Goal: Communication & Community: Connect with others

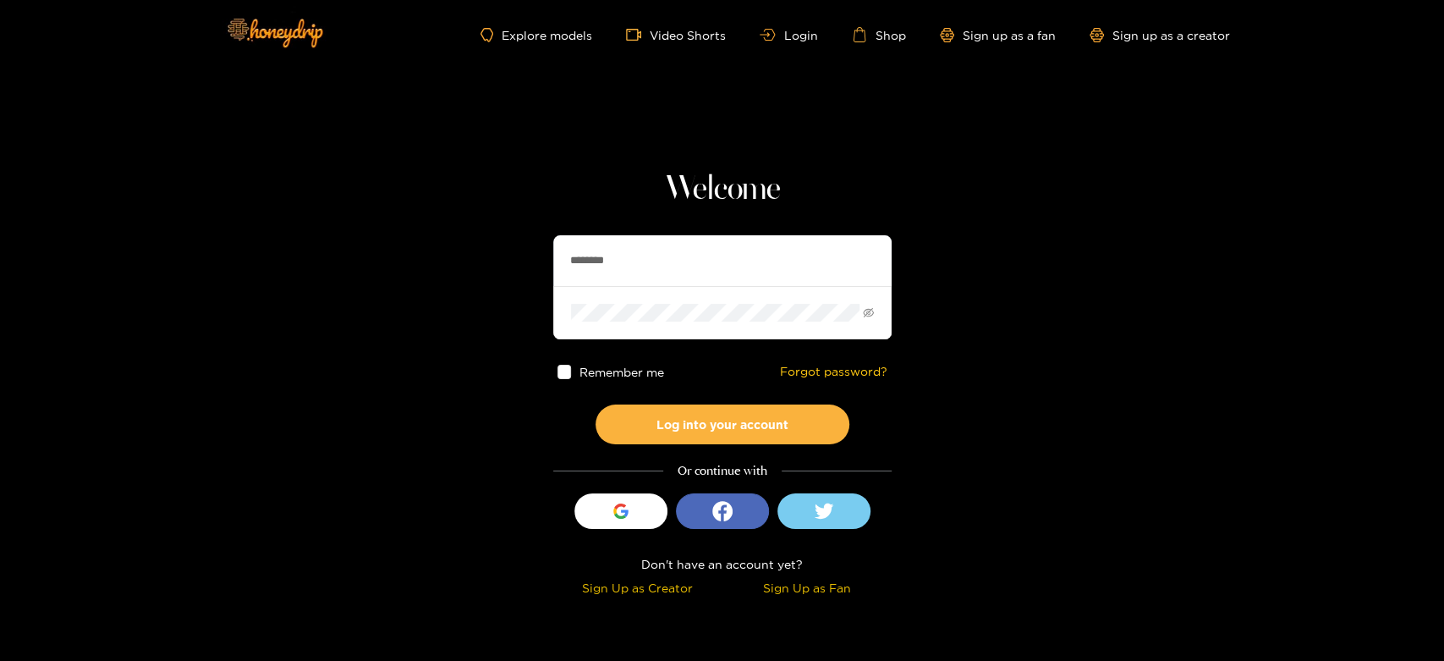
drag, startPoint x: 631, startPoint y: 265, endPoint x: 507, endPoint y: 243, distance: 126.3
click at [507, 244] on section "Welcome ******** Remember me Forgot password? Log into your account Or continue…" at bounding box center [722, 300] width 1444 height 601
paste input "***"
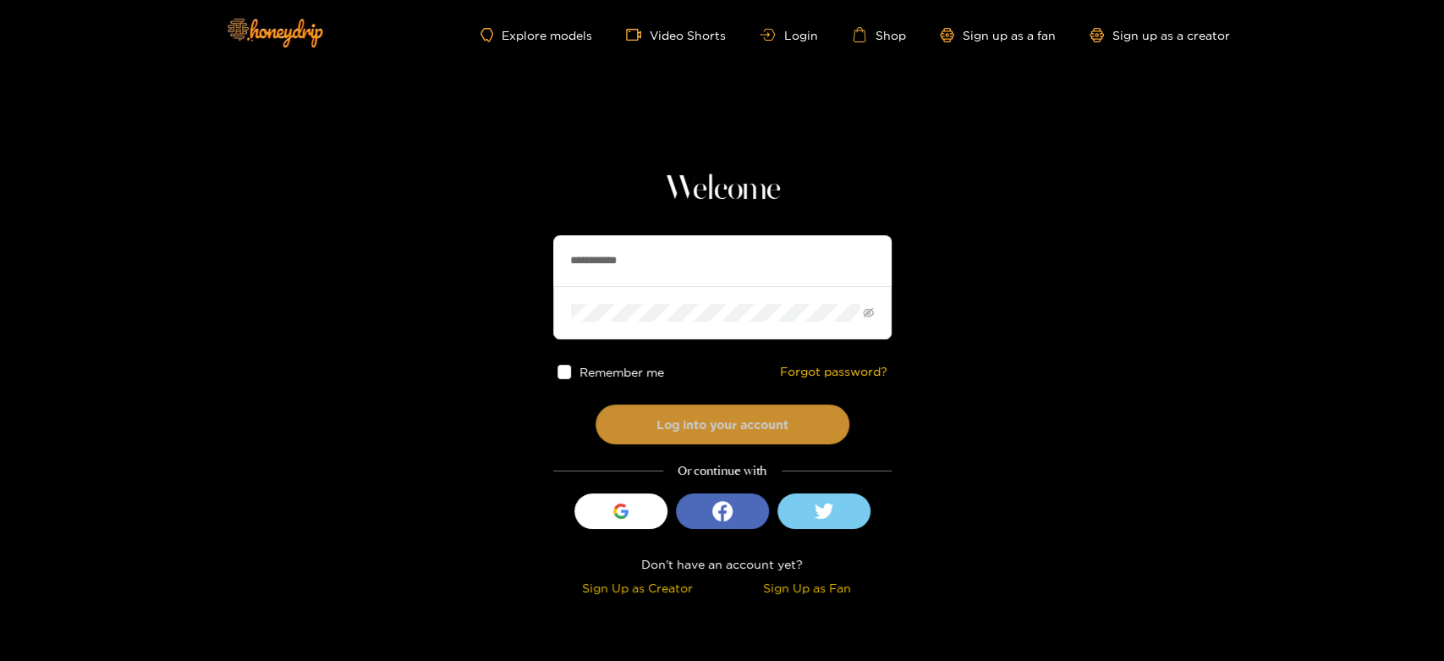
type input "**********"
click at [676, 412] on button "Log into your account" at bounding box center [722, 424] width 254 height 40
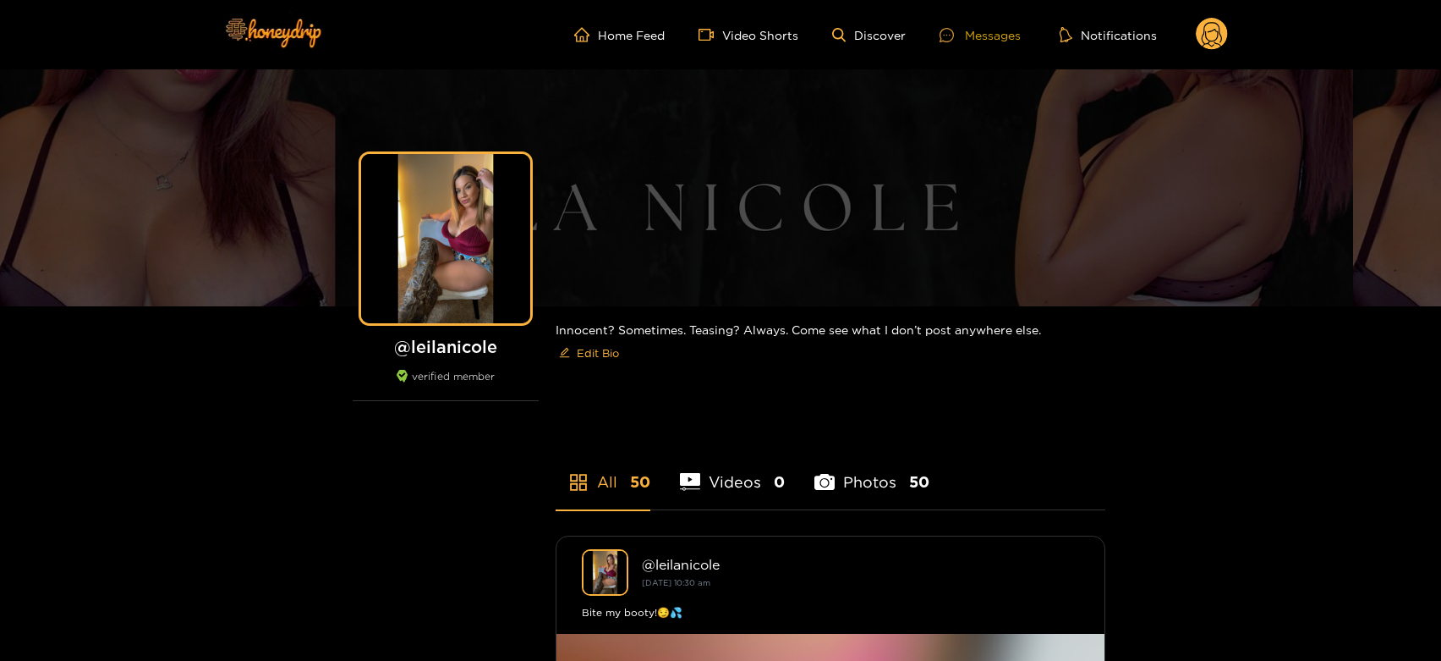
click at [990, 36] on div "Messages" at bounding box center [980, 34] width 81 height 19
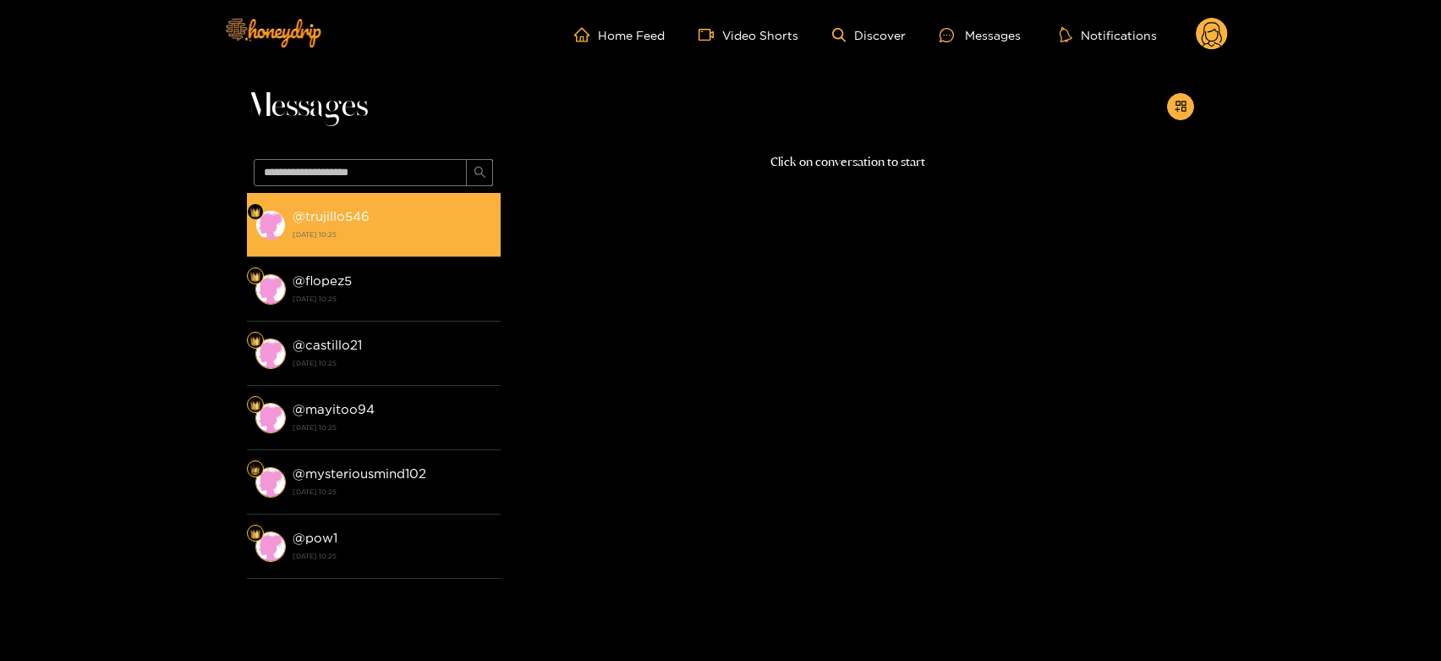
click at [367, 227] on strong "[DATE] 10:25" at bounding box center [393, 234] width 200 height 15
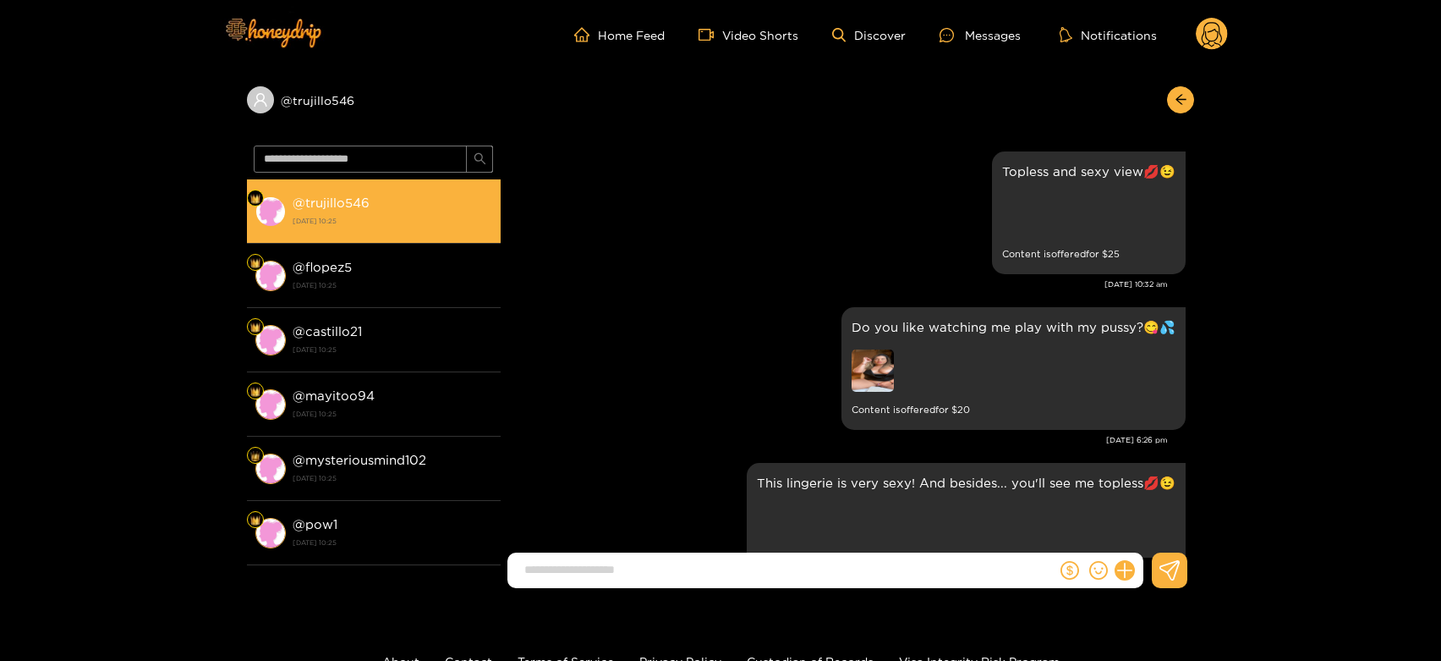
scroll to position [3722, 0]
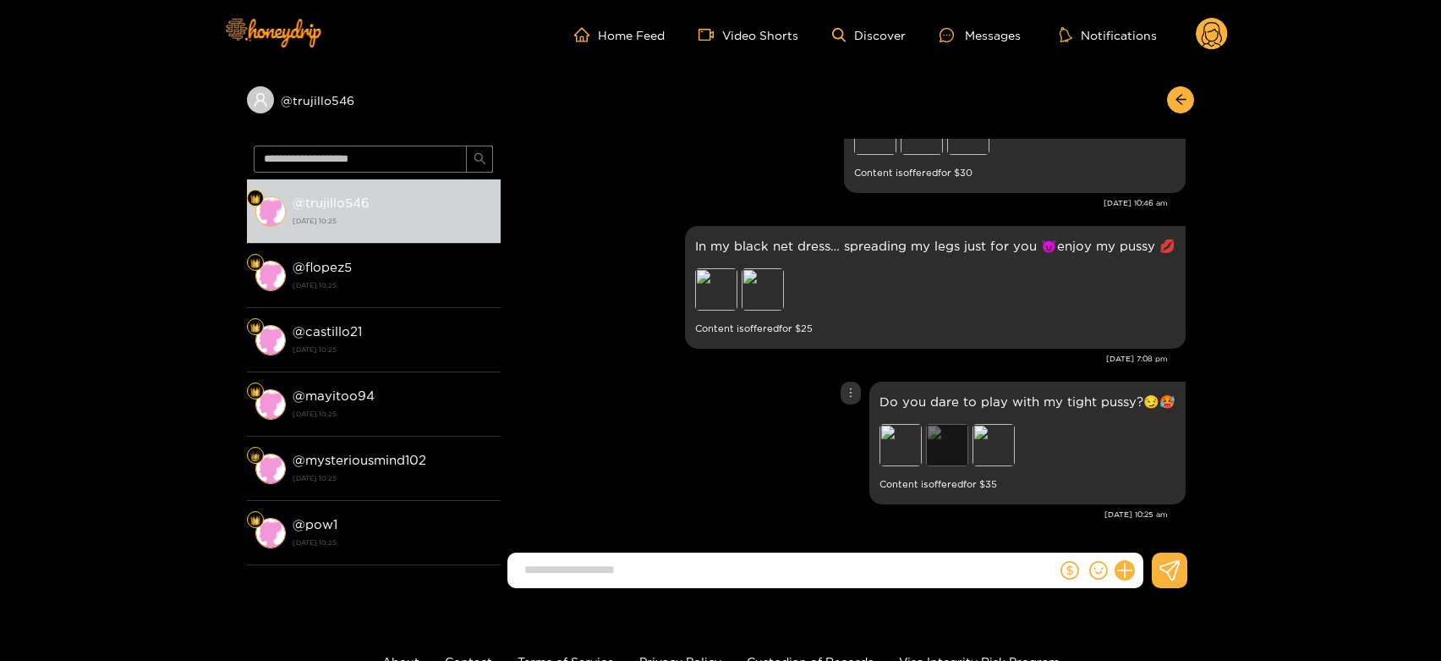
click at [962, 458] on div "Preview" at bounding box center [947, 445] width 42 height 42
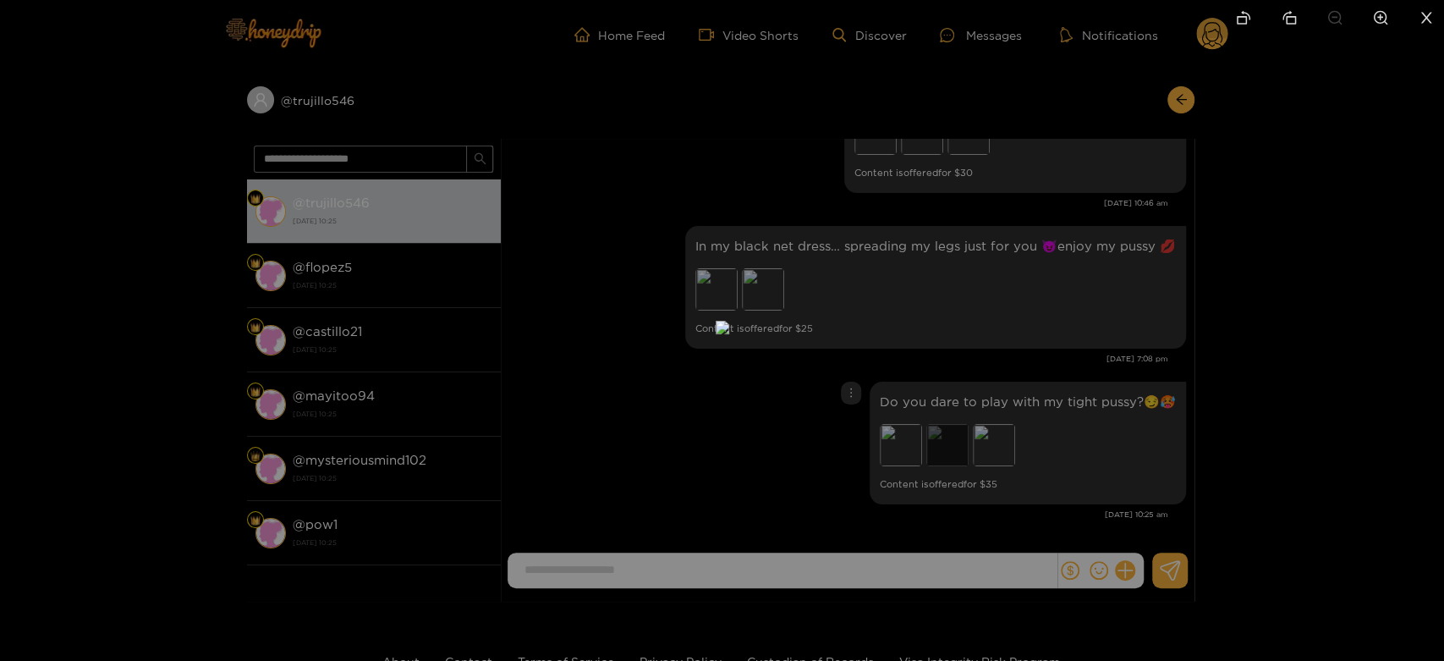
click at [962, 458] on div at bounding box center [722, 330] width 1444 height 661
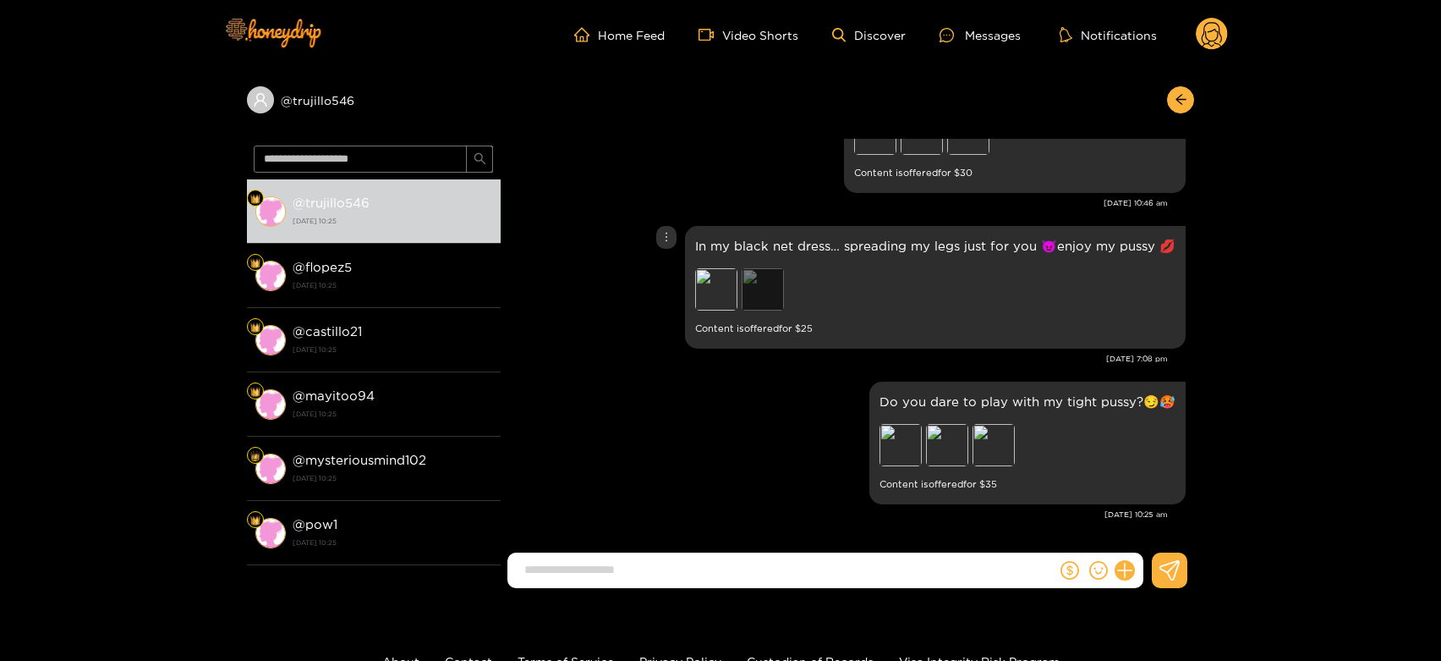
click at [781, 297] on div "Preview" at bounding box center [763, 289] width 42 height 42
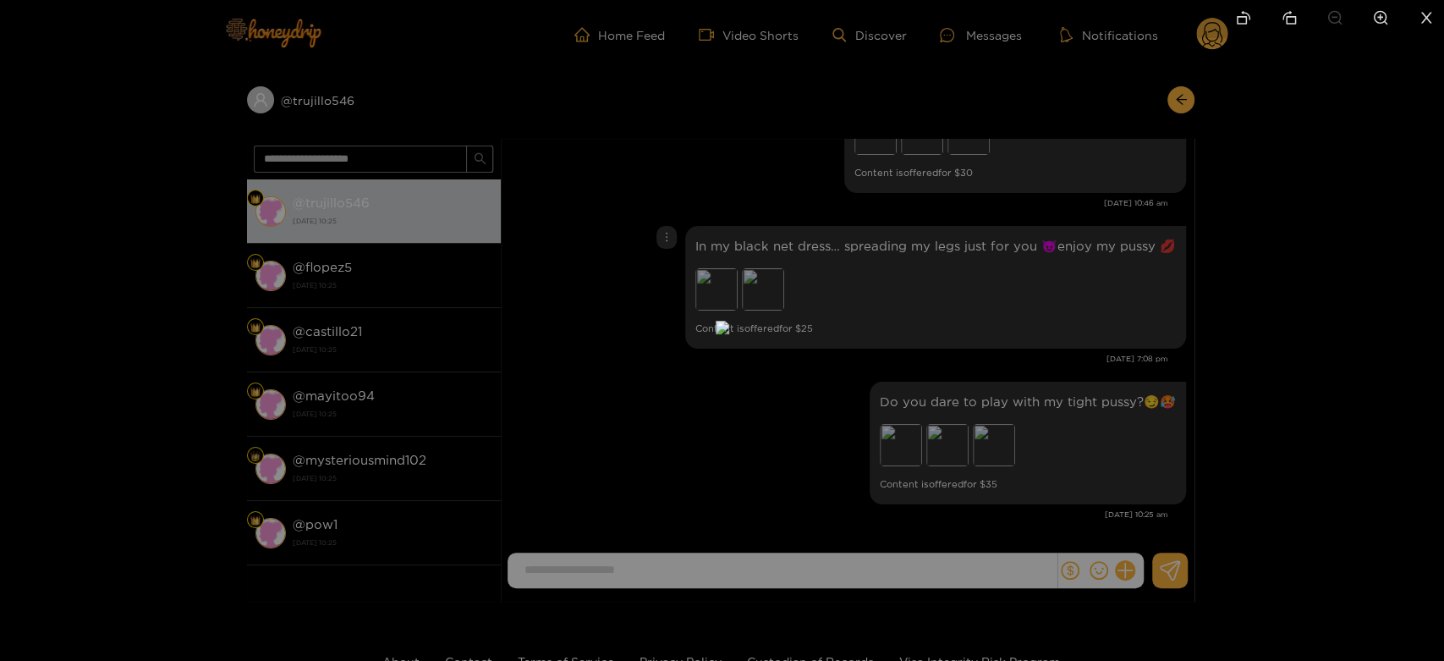
click at [959, 291] on div at bounding box center [722, 330] width 1444 height 661
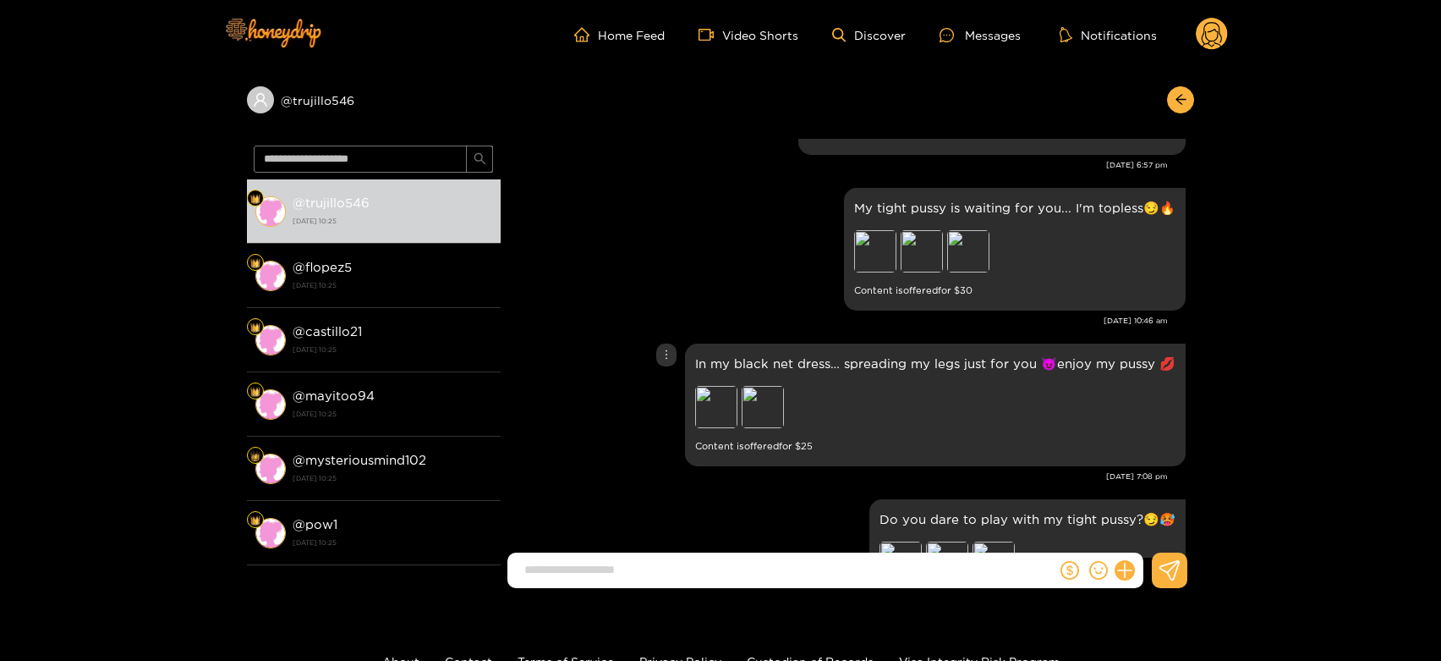
scroll to position [3603, 0]
click at [881, 261] on div "Preview" at bounding box center [875, 253] width 42 height 42
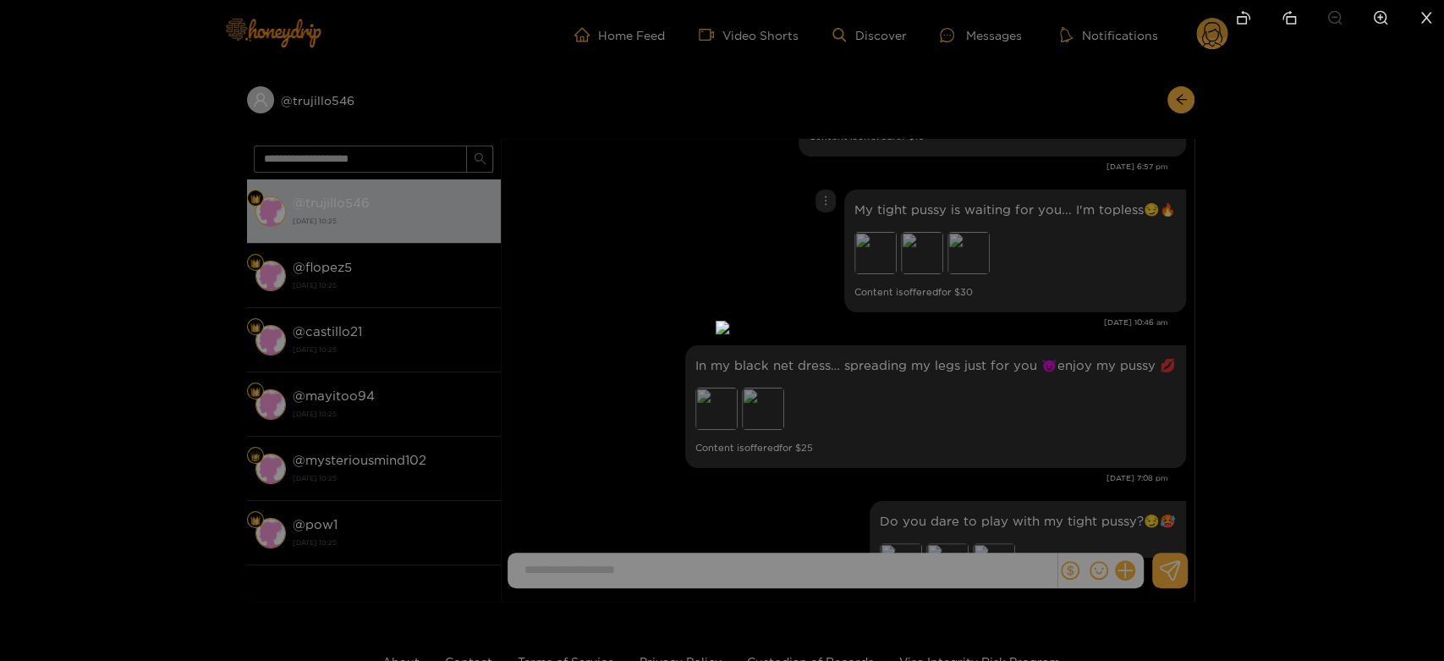
click at [989, 289] on div at bounding box center [722, 330] width 1444 height 661
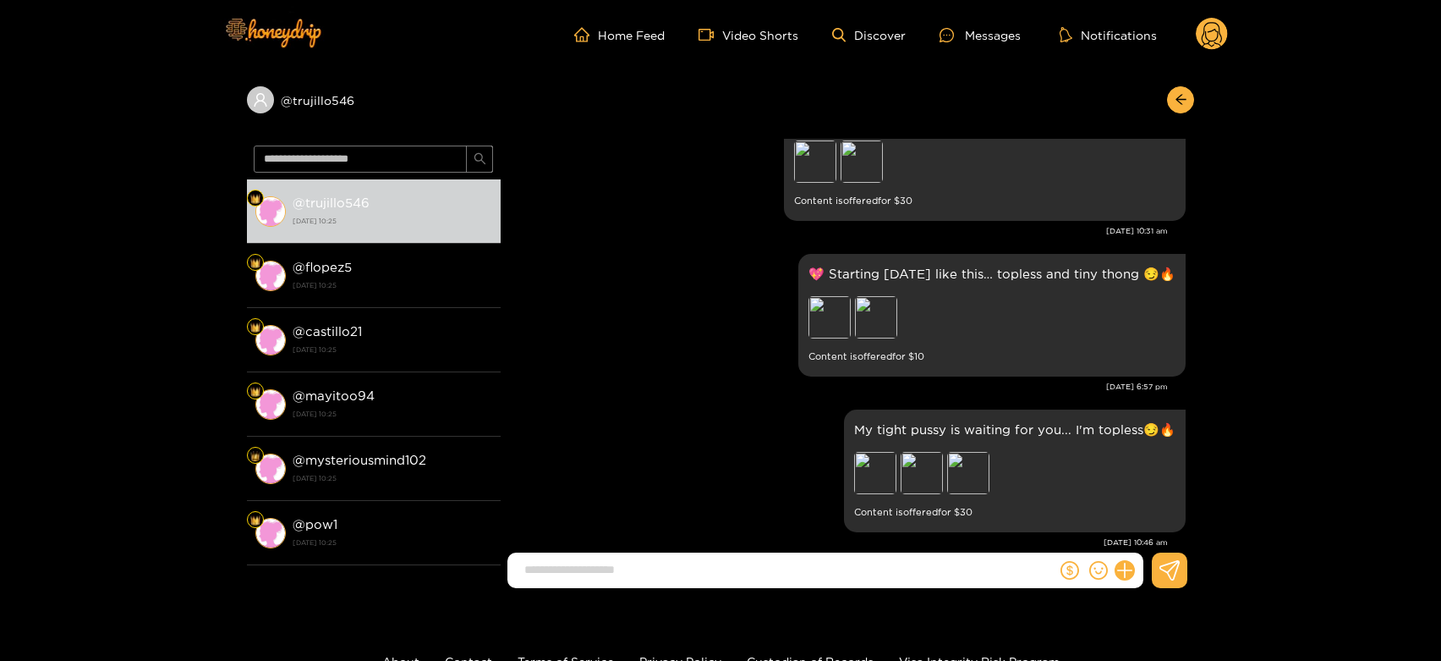
scroll to position [3343, 0]
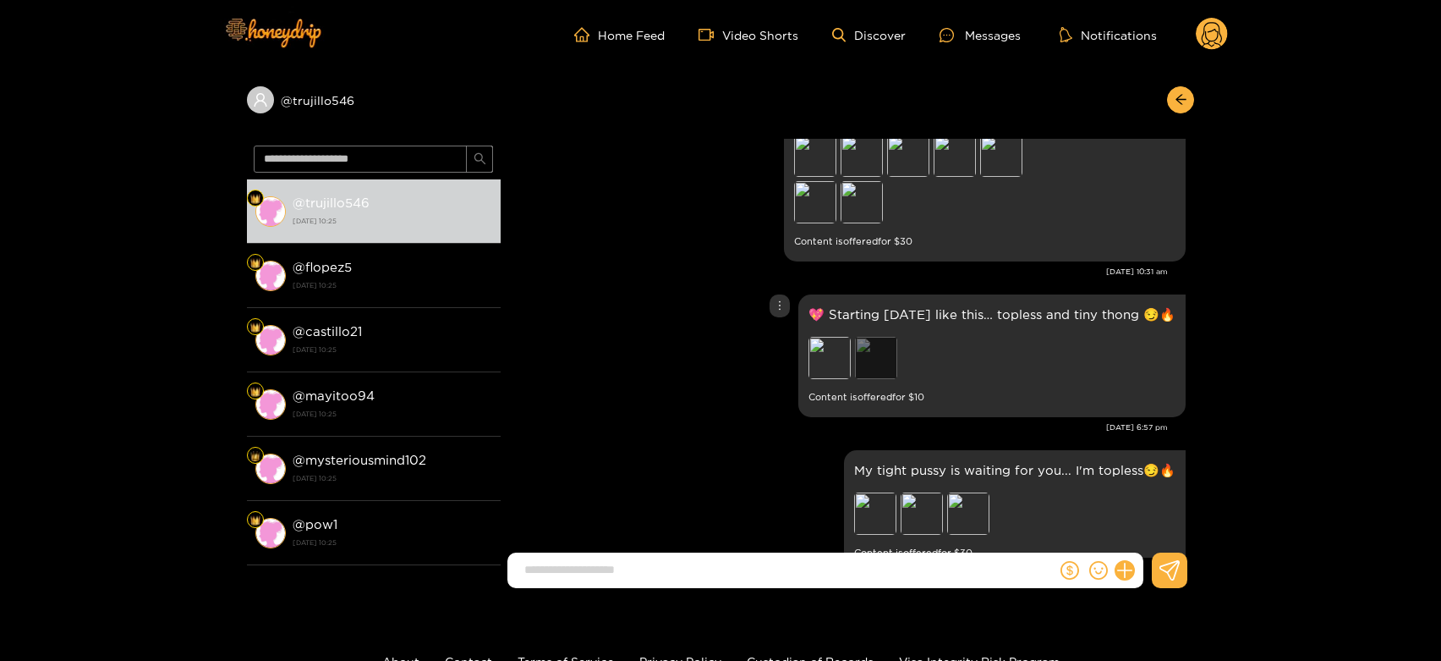
click at [880, 350] on div "Preview" at bounding box center [876, 358] width 42 height 42
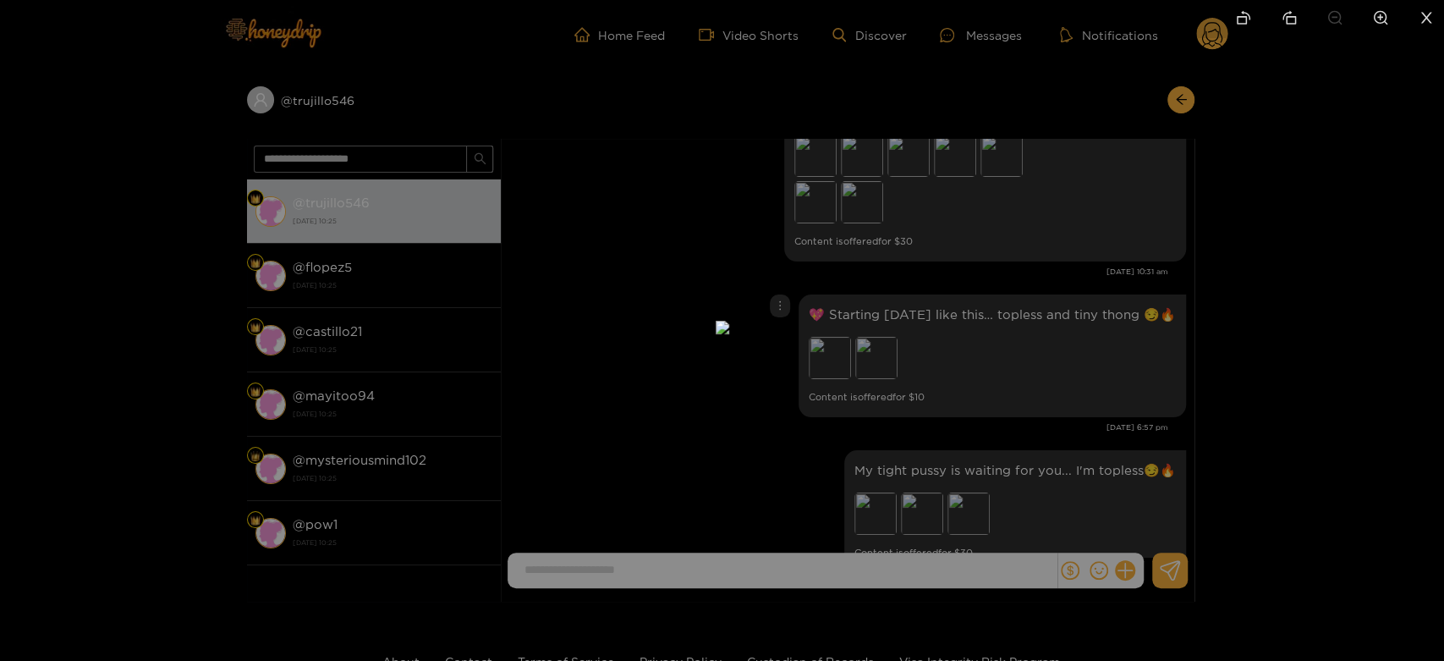
click at [1011, 400] on div at bounding box center [722, 330] width 1444 height 661
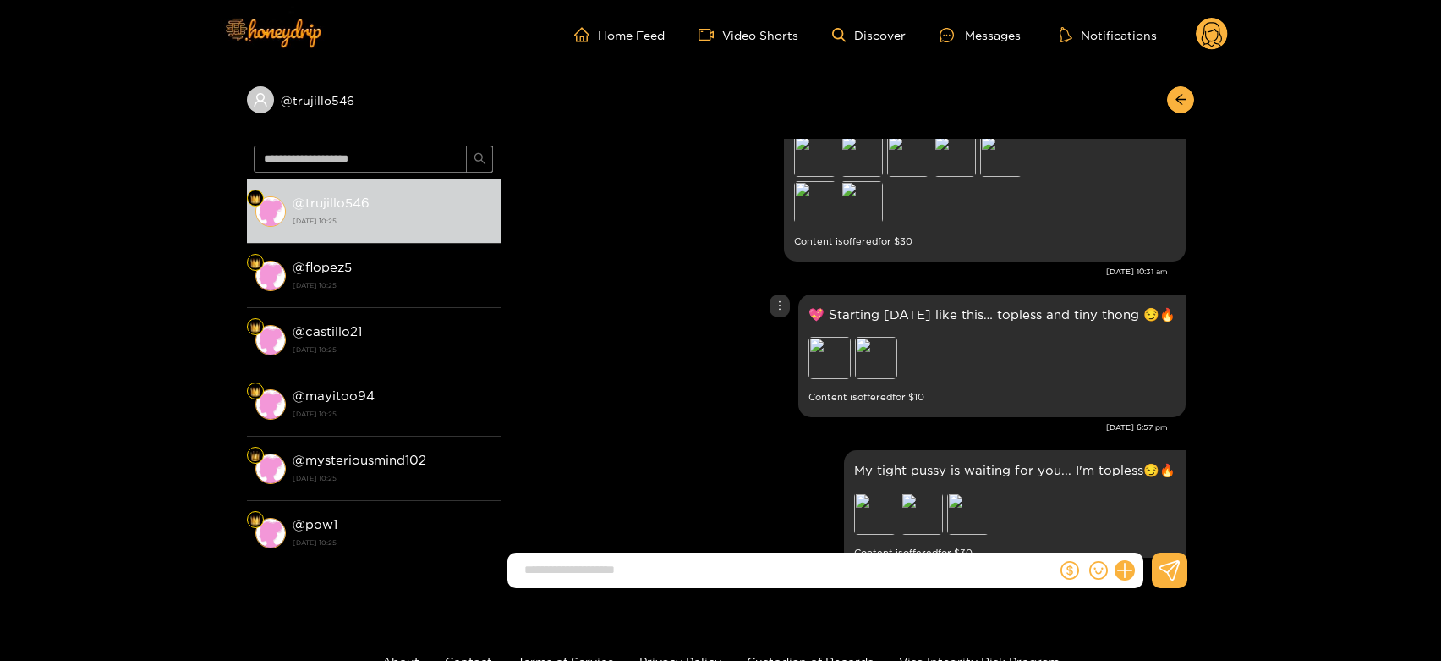
scroll to position [3240, 0]
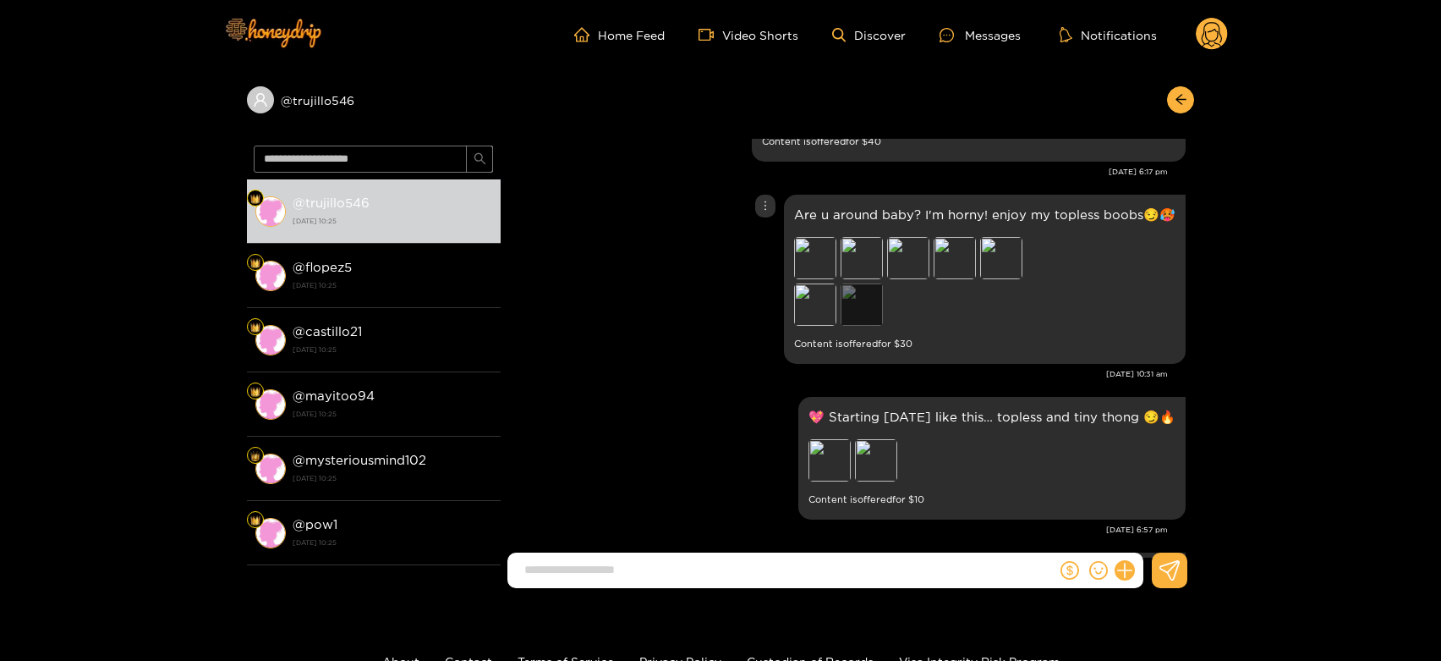
click at [859, 316] on div "Preview" at bounding box center [862, 304] width 42 height 42
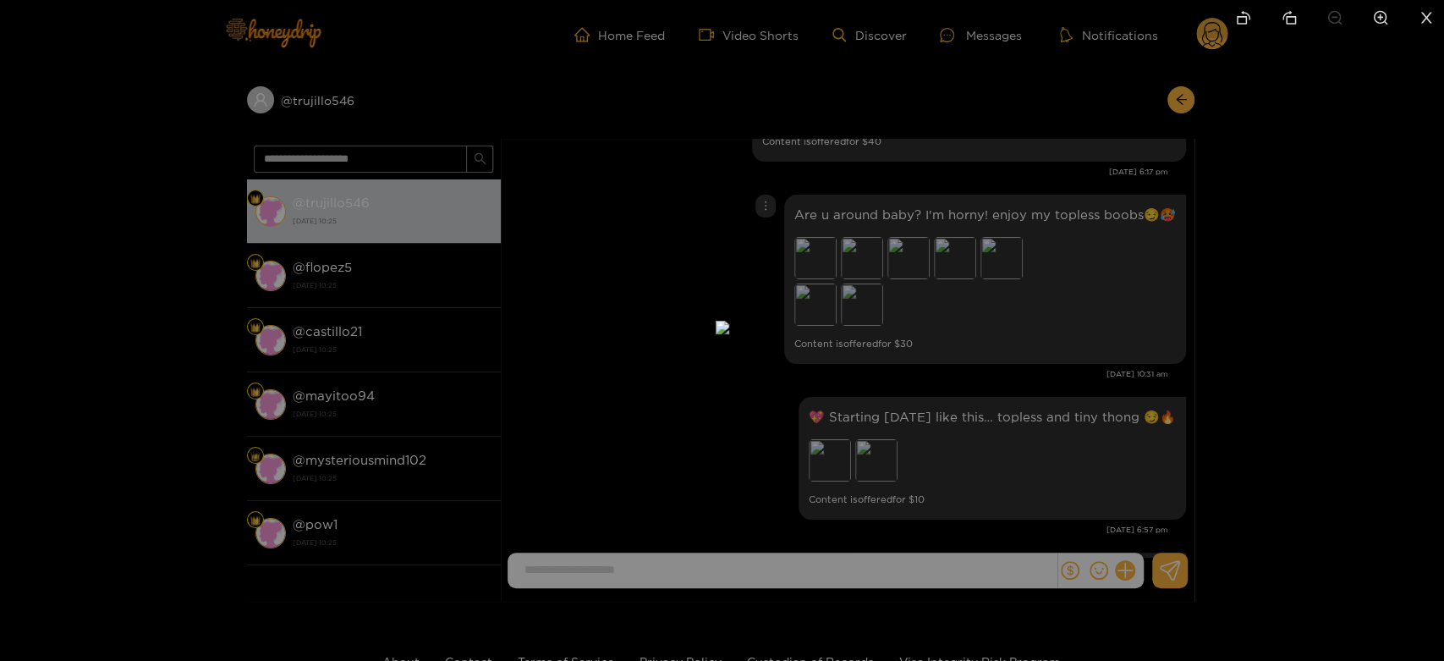
click at [1009, 295] on div at bounding box center [722, 330] width 1444 height 661
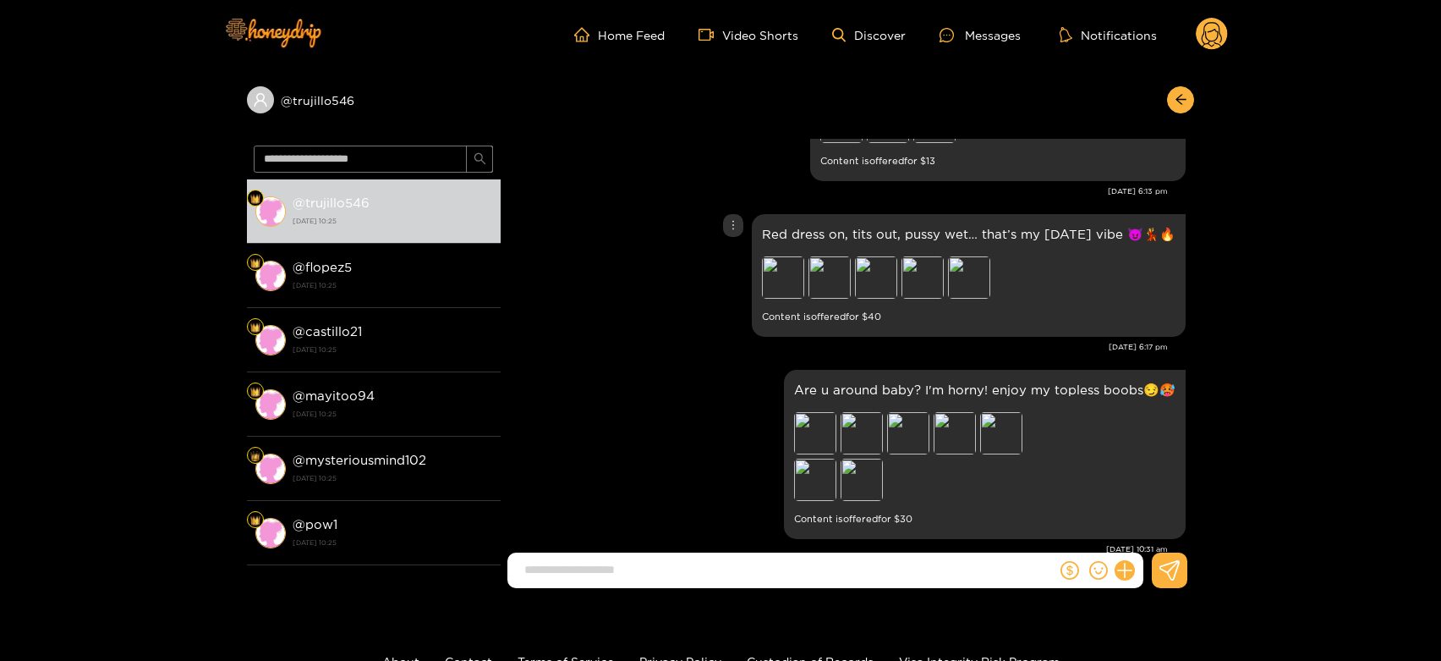
scroll to position [3085, 0]
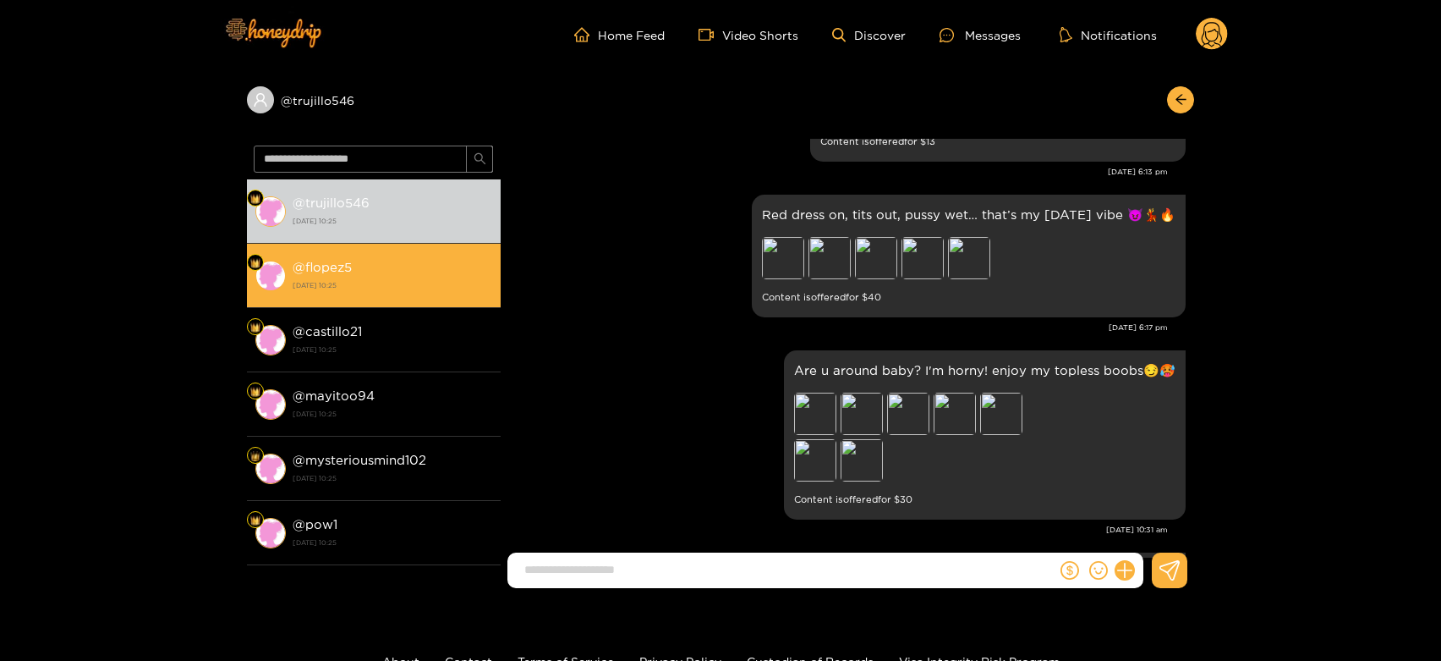
click at [403, 254] on li "@ flopez5 [DATE] 10:25" at bounding box center [374, 276] width 254 height 64
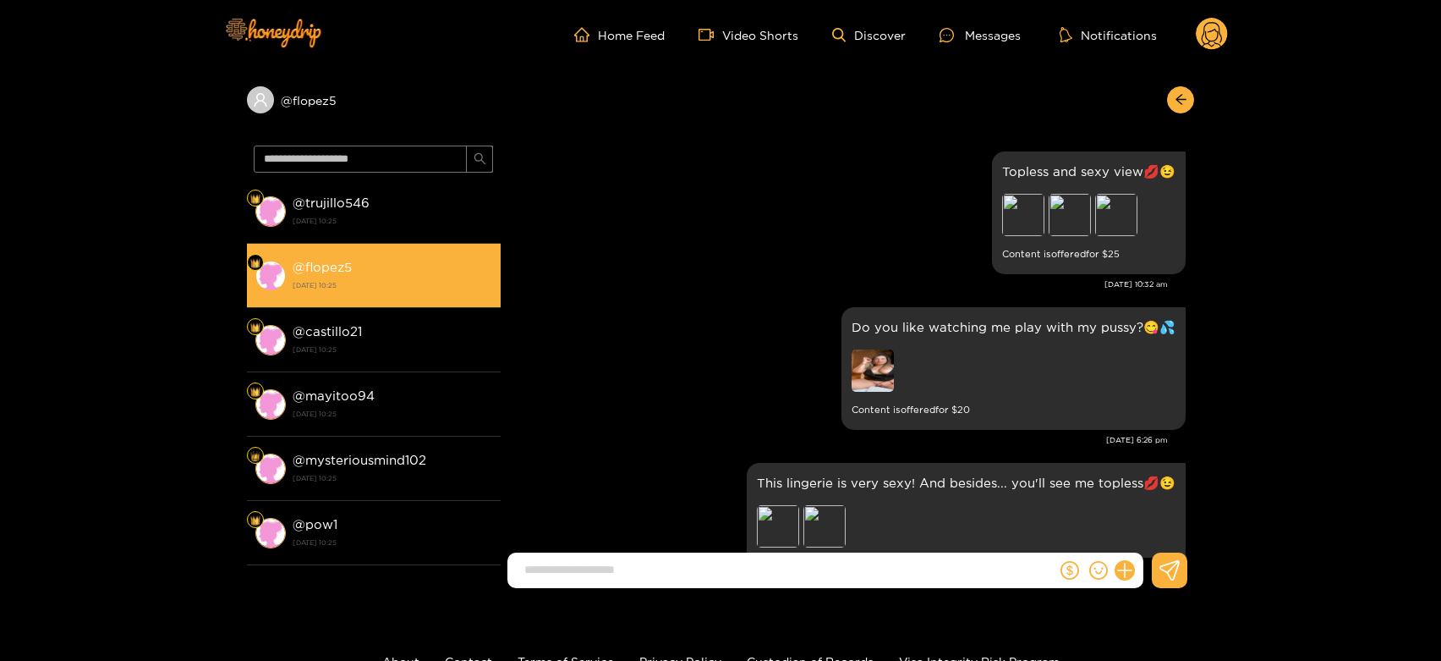
scroll to position [3722, 0]
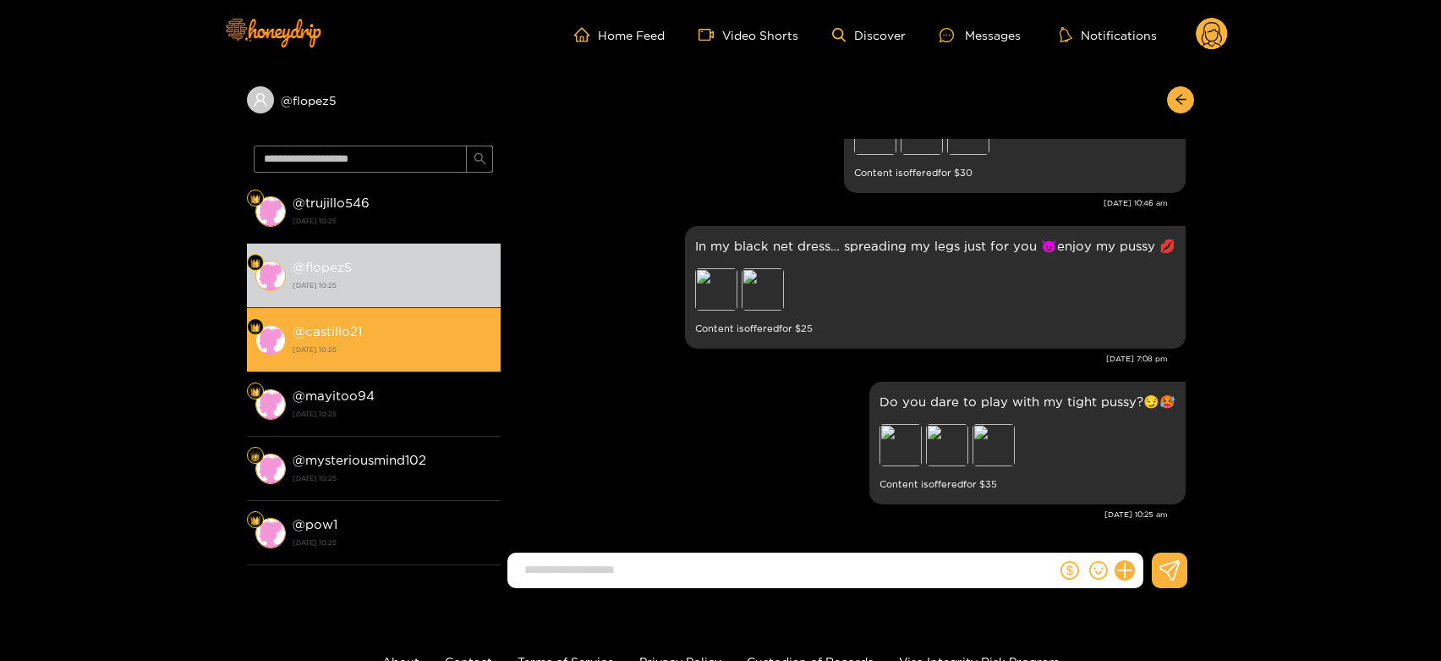
click at [425, 348] on strong "[DATE] 10:25" at bounding box center [393, 349] width 200 height 15
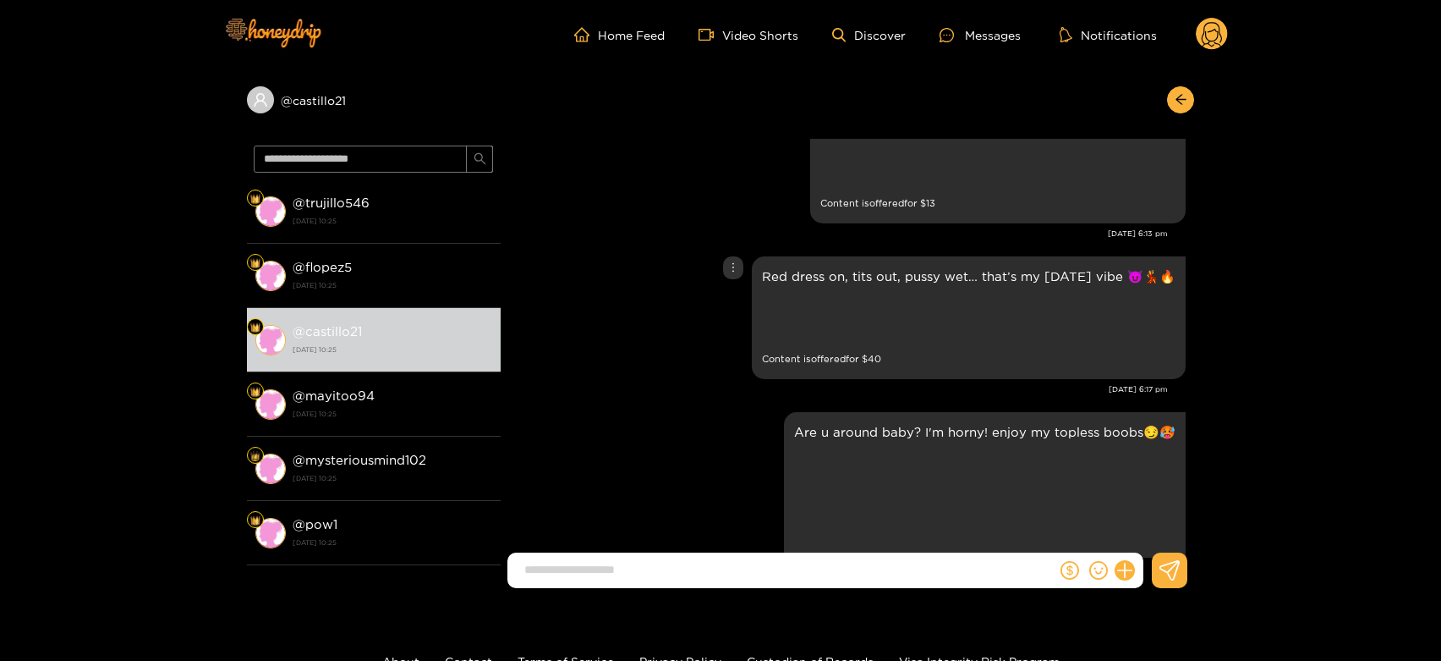
scroll to position [2959, 0]
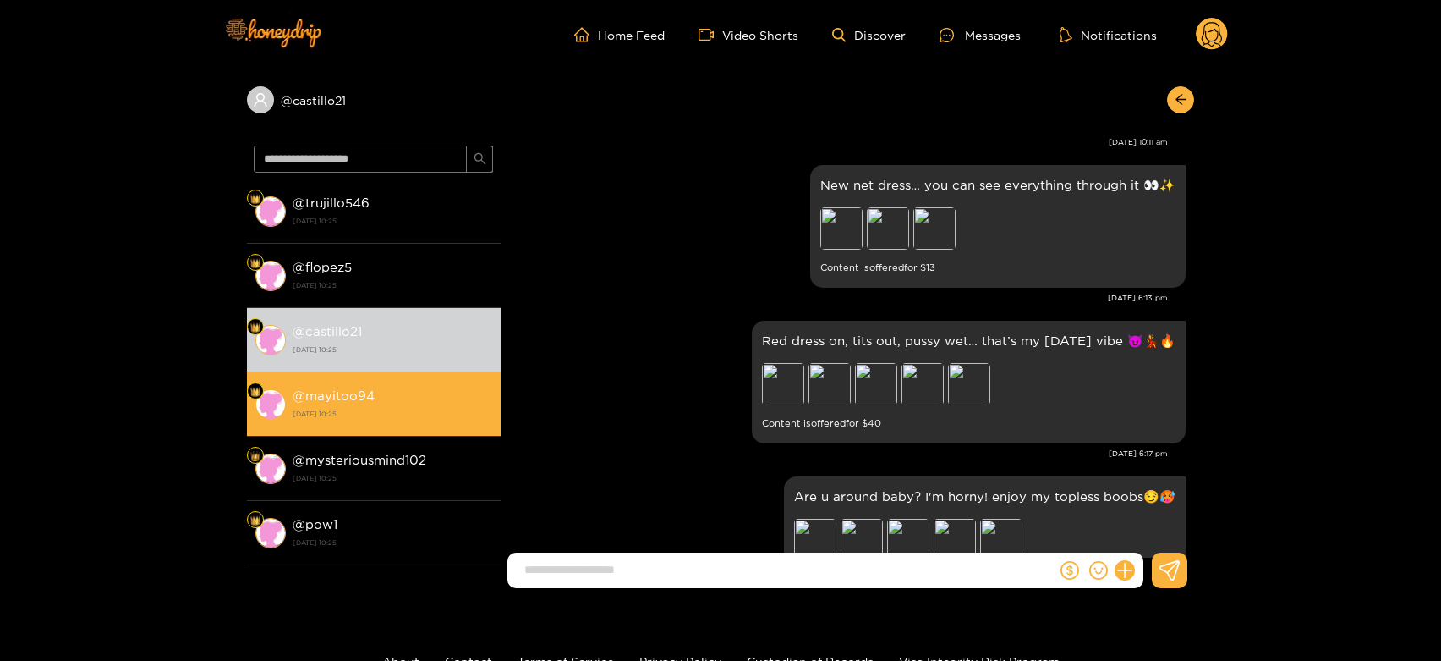
click at [424, 379] on li "@ mayitoo94 [DATE] 10:25" at bounding box center [374, 404] width 254 height 64
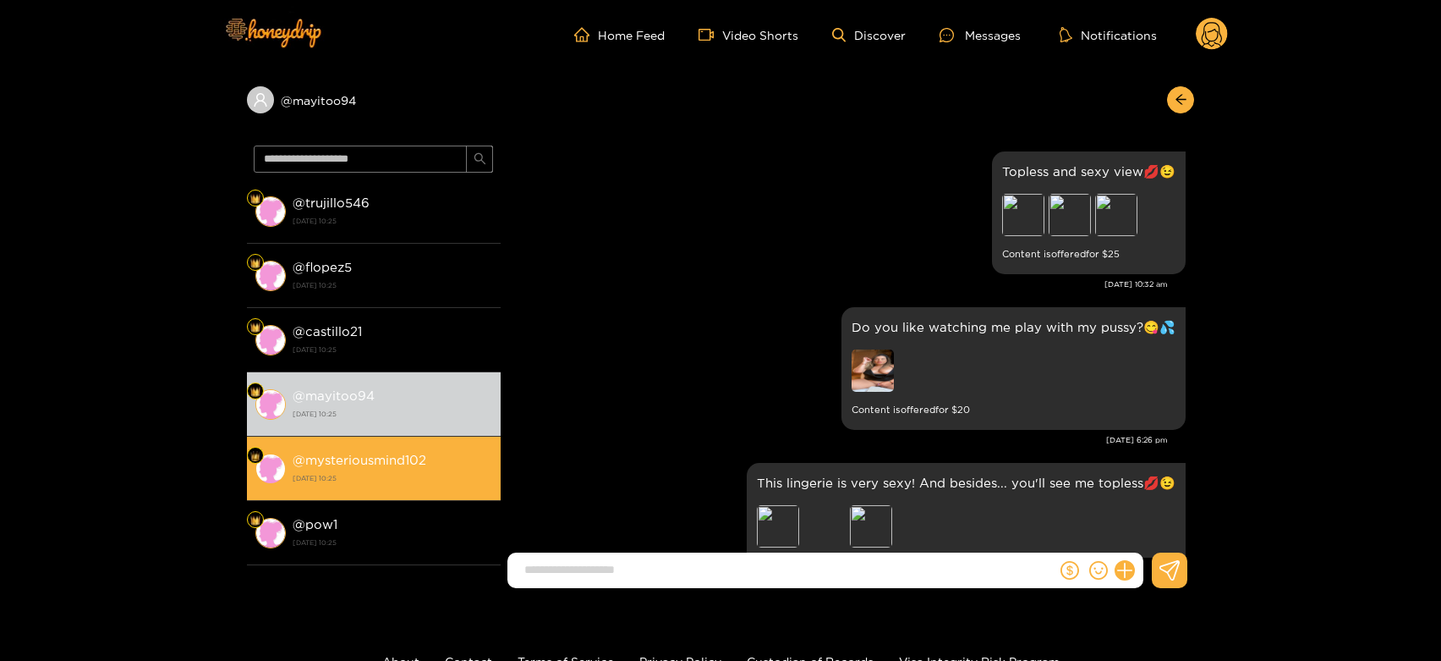
scroll to position [3722, 0]
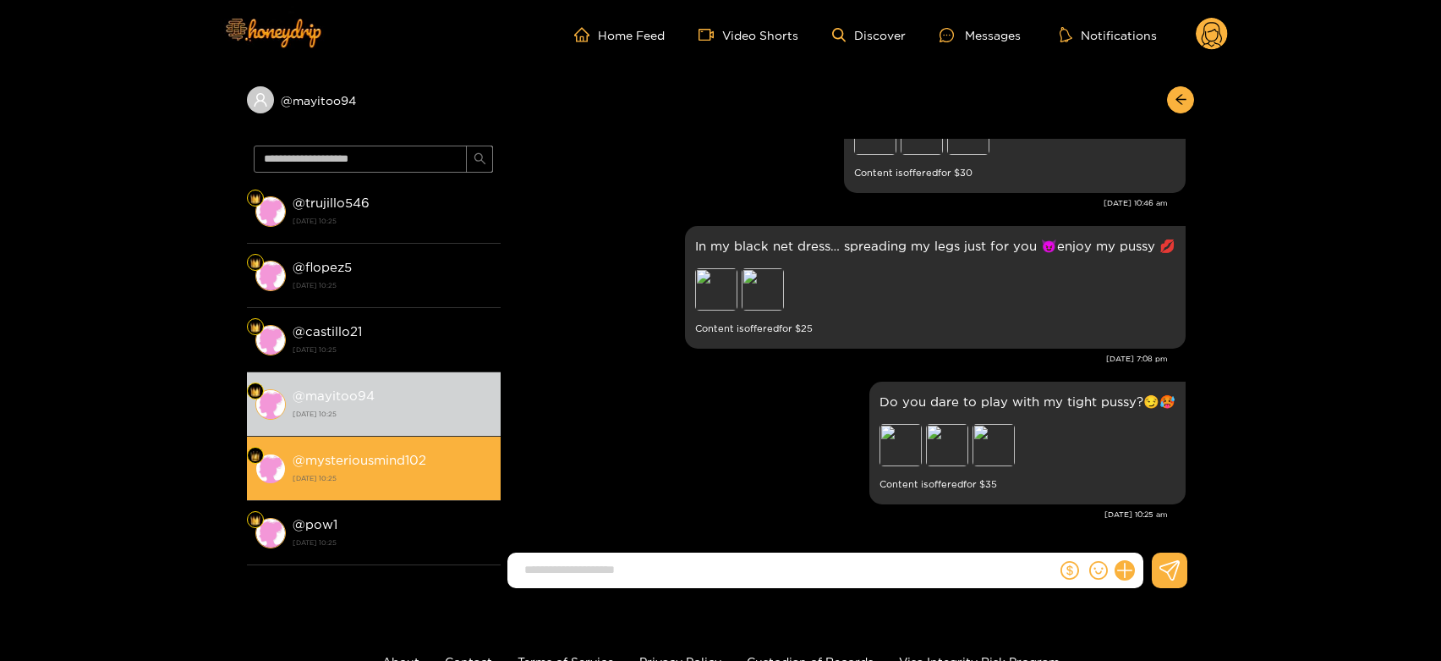
click at [413, 469] on div "@ mysteriousmind102 [DATE] 10:25" at bounding box center [393, 468] width 200 height 38
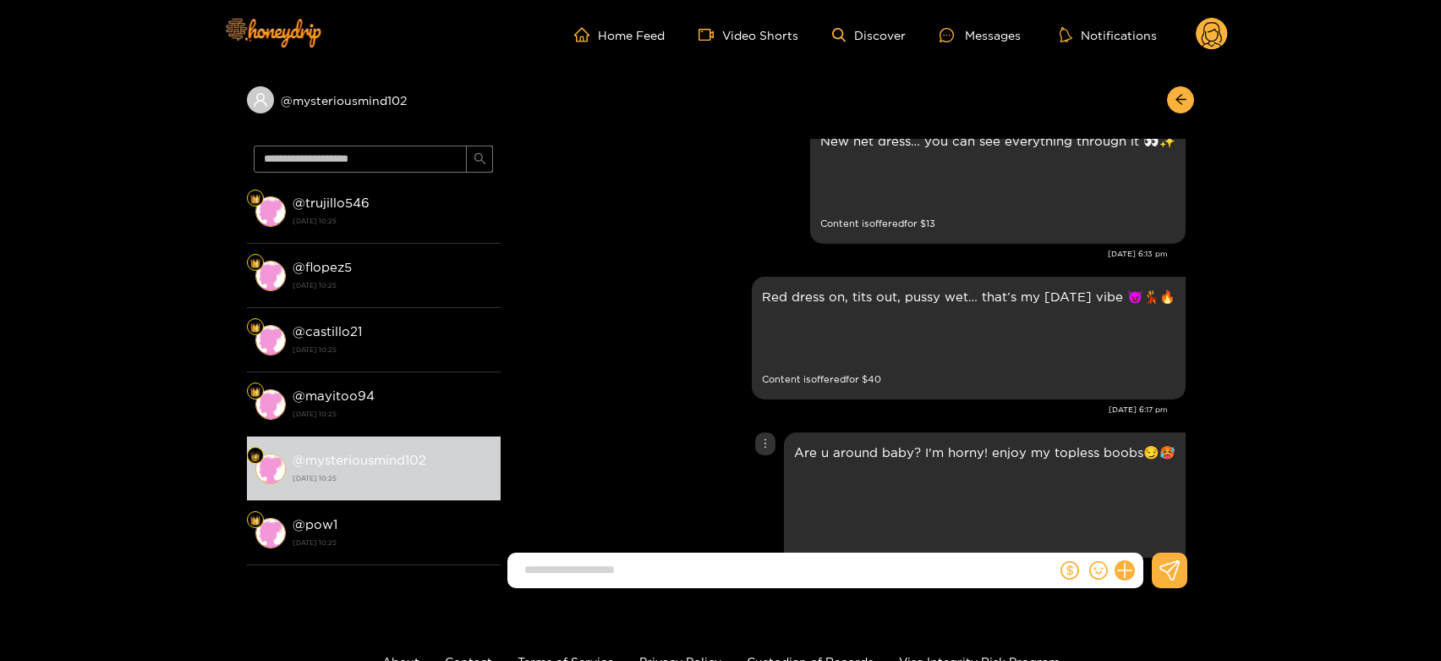
scroll to position [2970, 0]
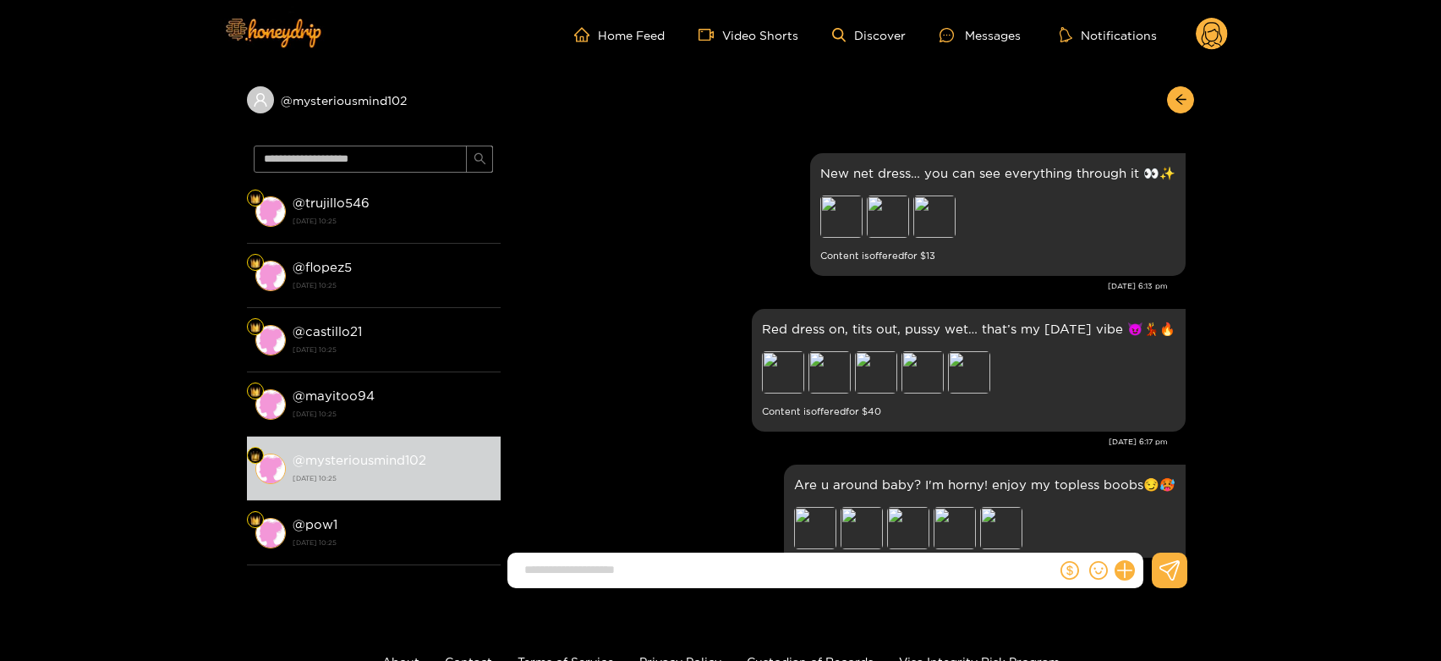
click at [1219, 30] on icon at bounding box center [1212, 37] width 20 height 30
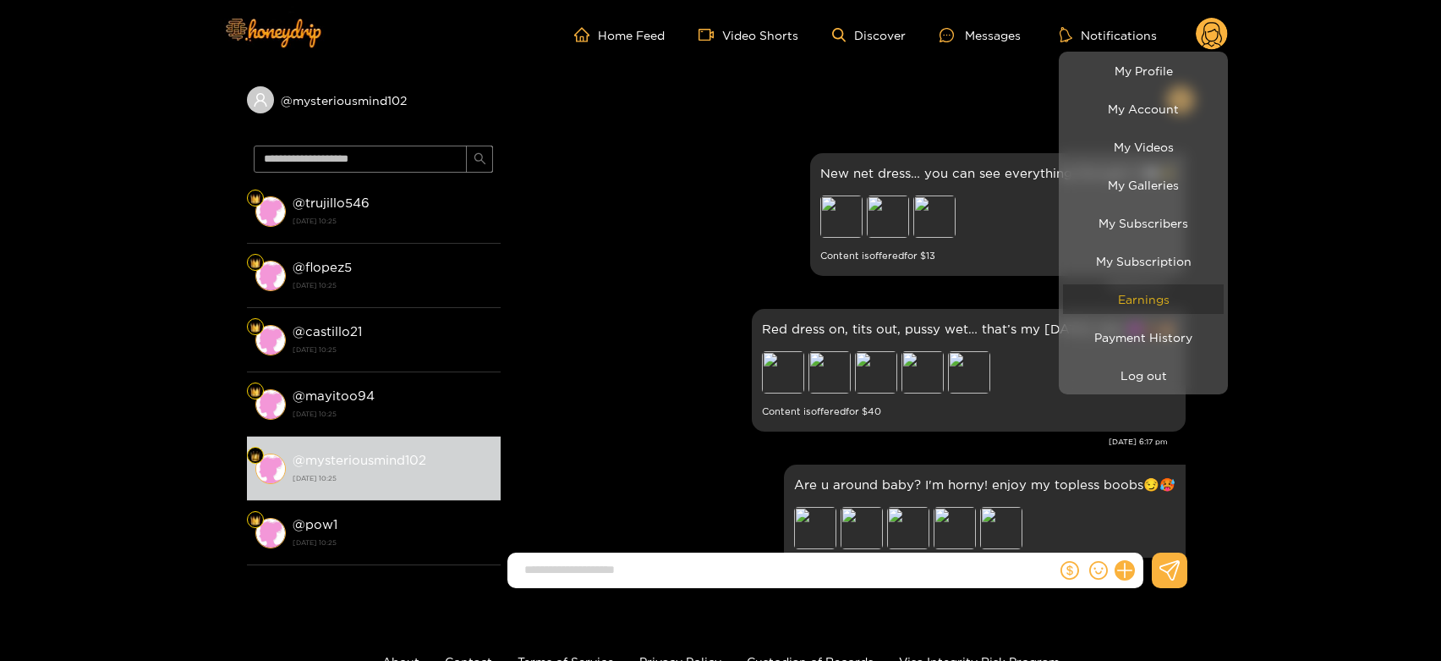
click at [1122, 301] on link "Earnings" at bounding box center [1143, 299] width 161 height 30
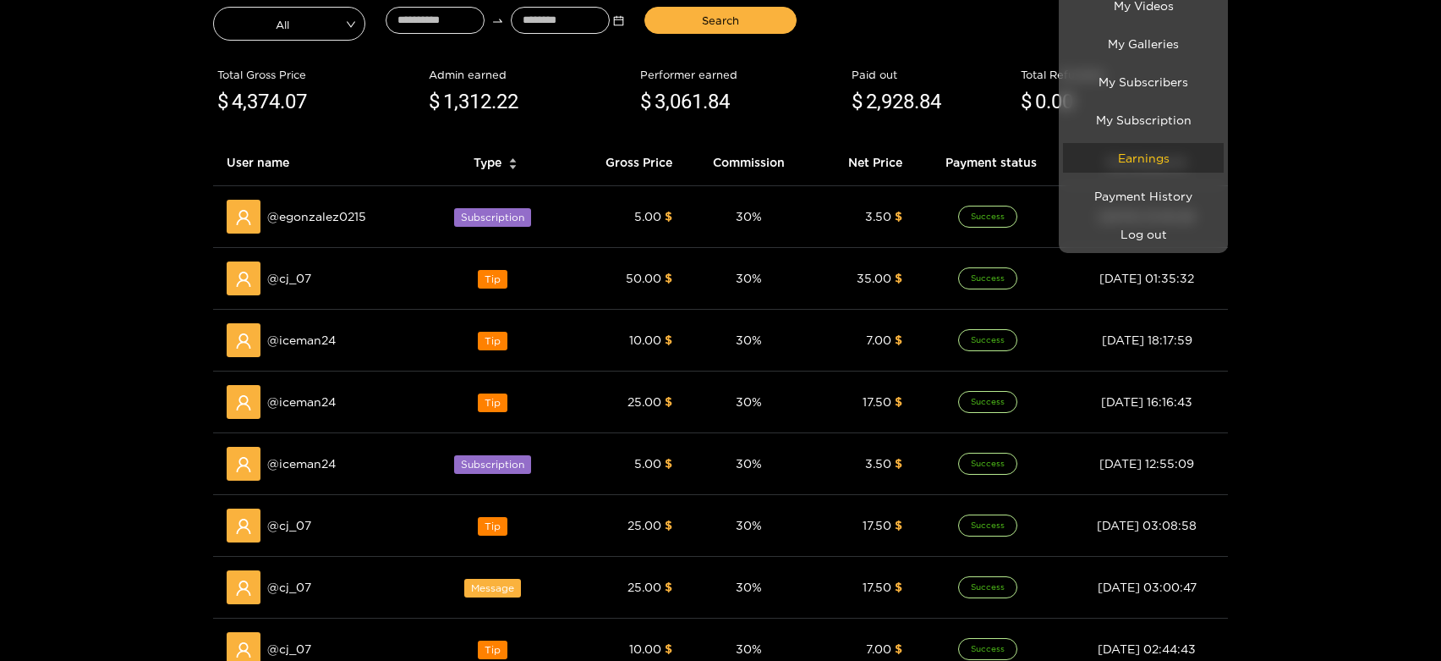
scroll to position [188, 0]
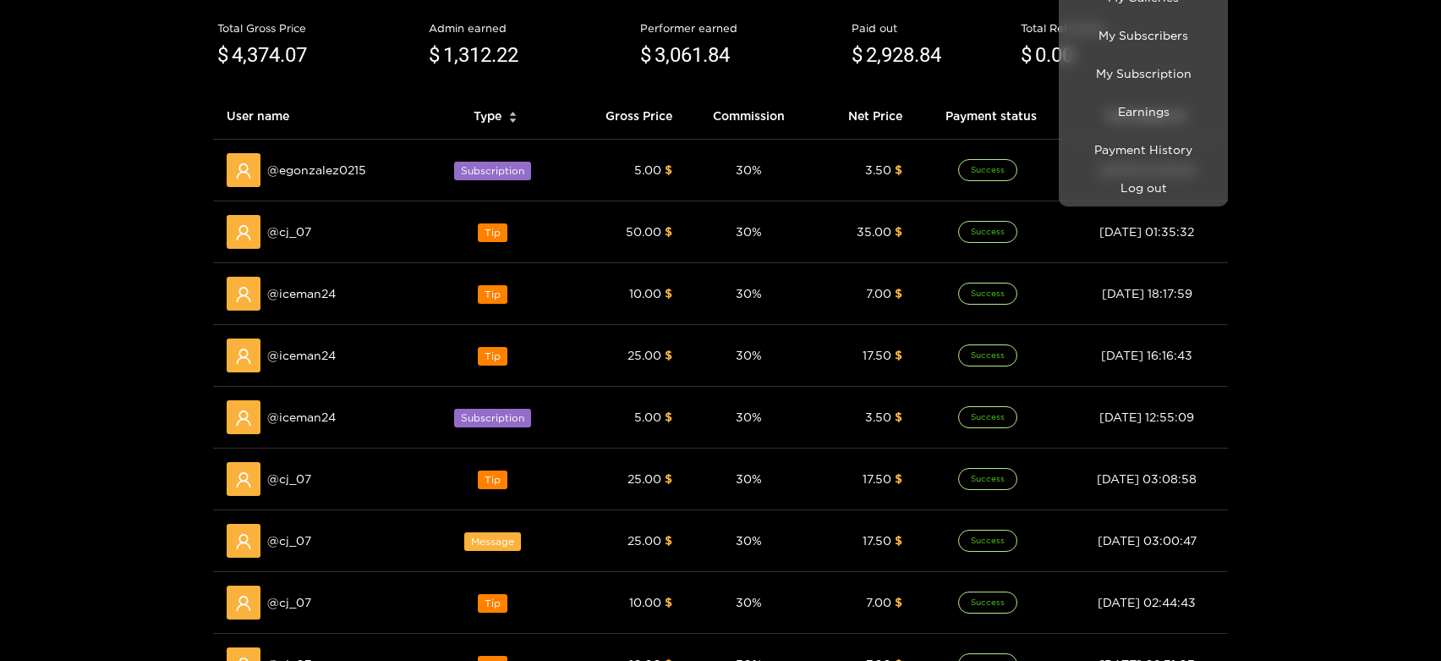
click at [304, 217] on div at bounding box center [720, 330] width 1441 height 661
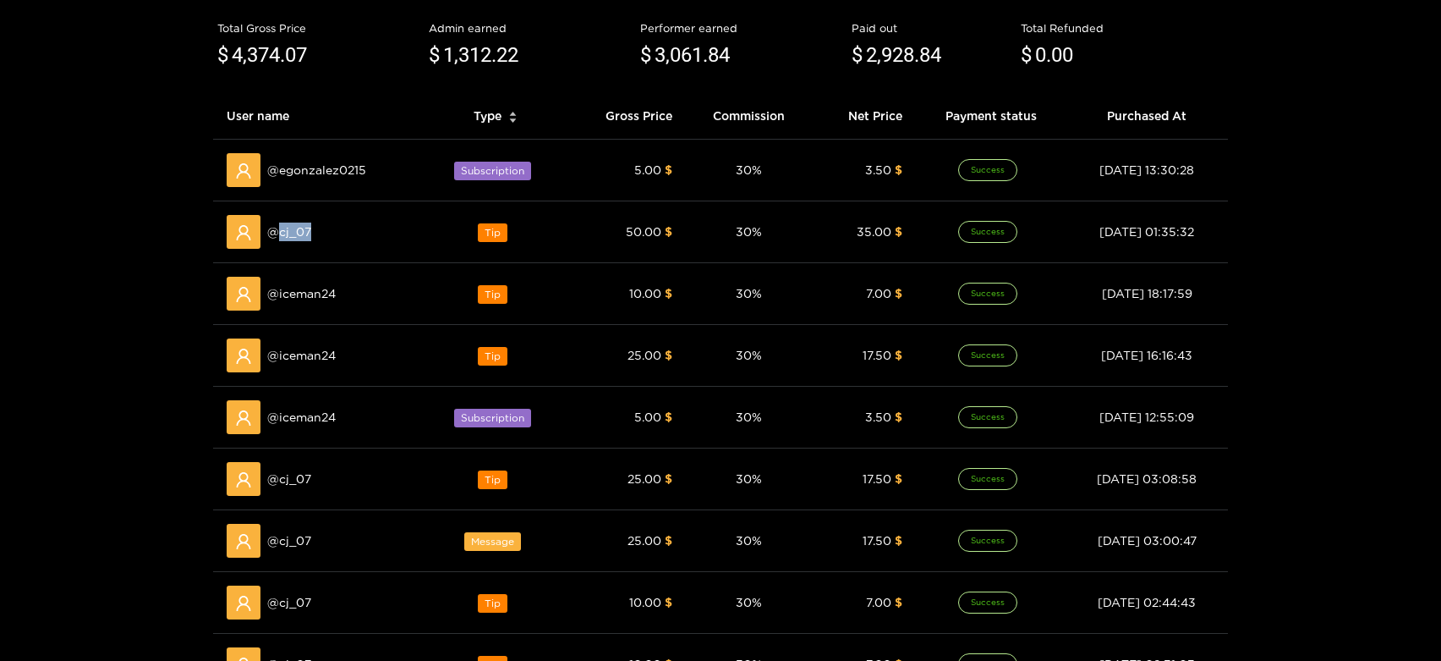
click at [304, 217] on div "@ cj_07" at bounding box center [319, 232] width 185 height 34
copy span "cj_07"
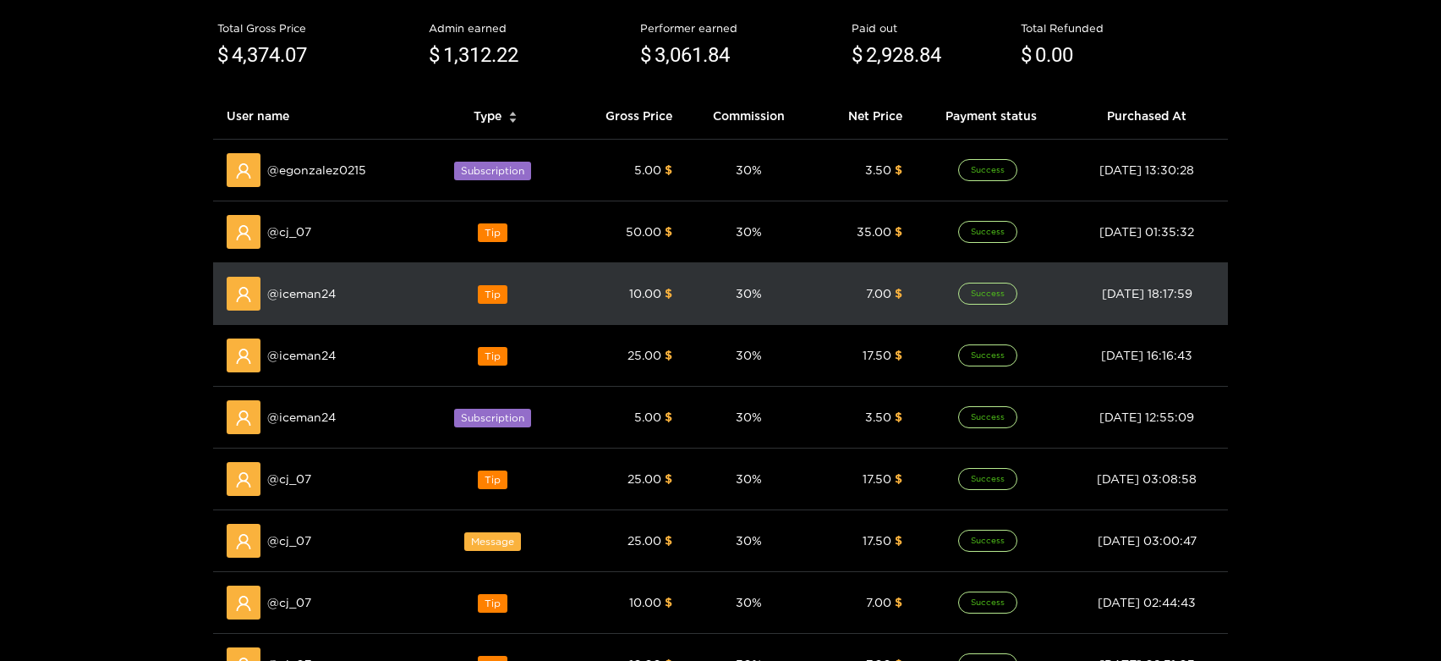
click at [304, 293] on span "@ iceman24" at bounding box center [301, 293] width 69 height 19
copy span "iceman24"
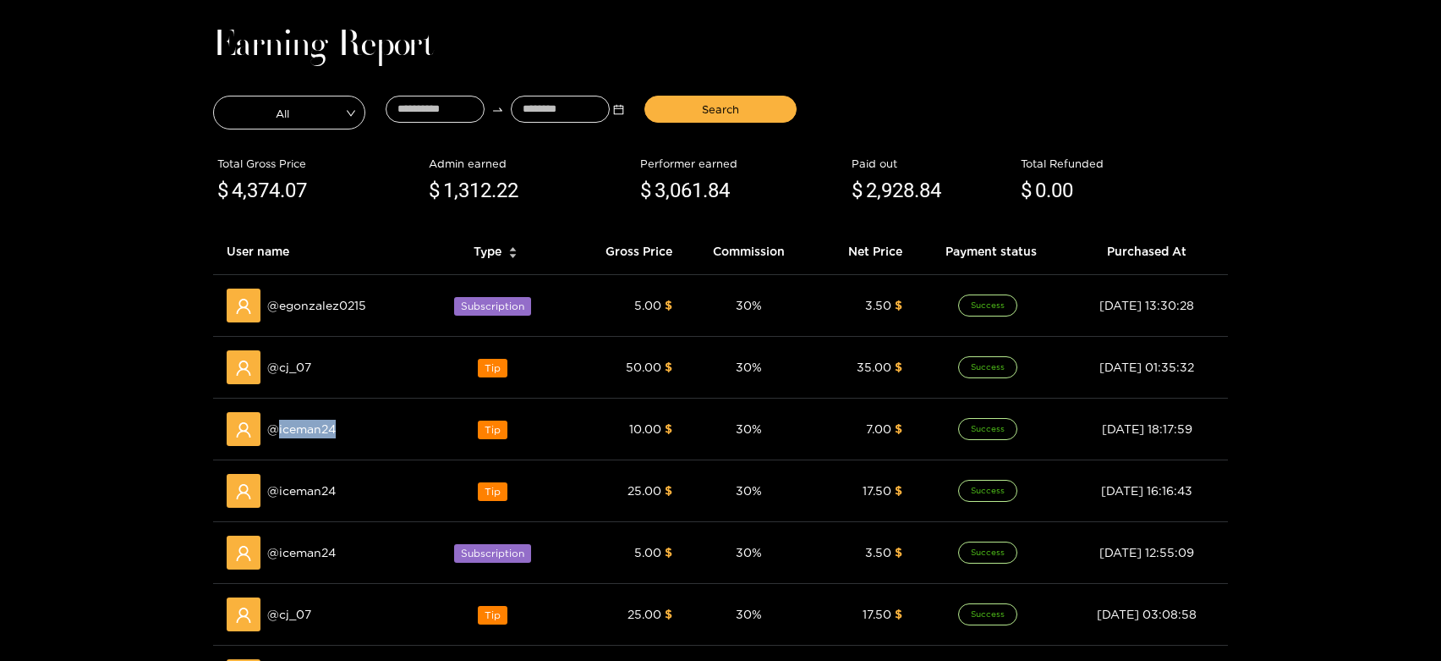
scroll to position [0, 0]
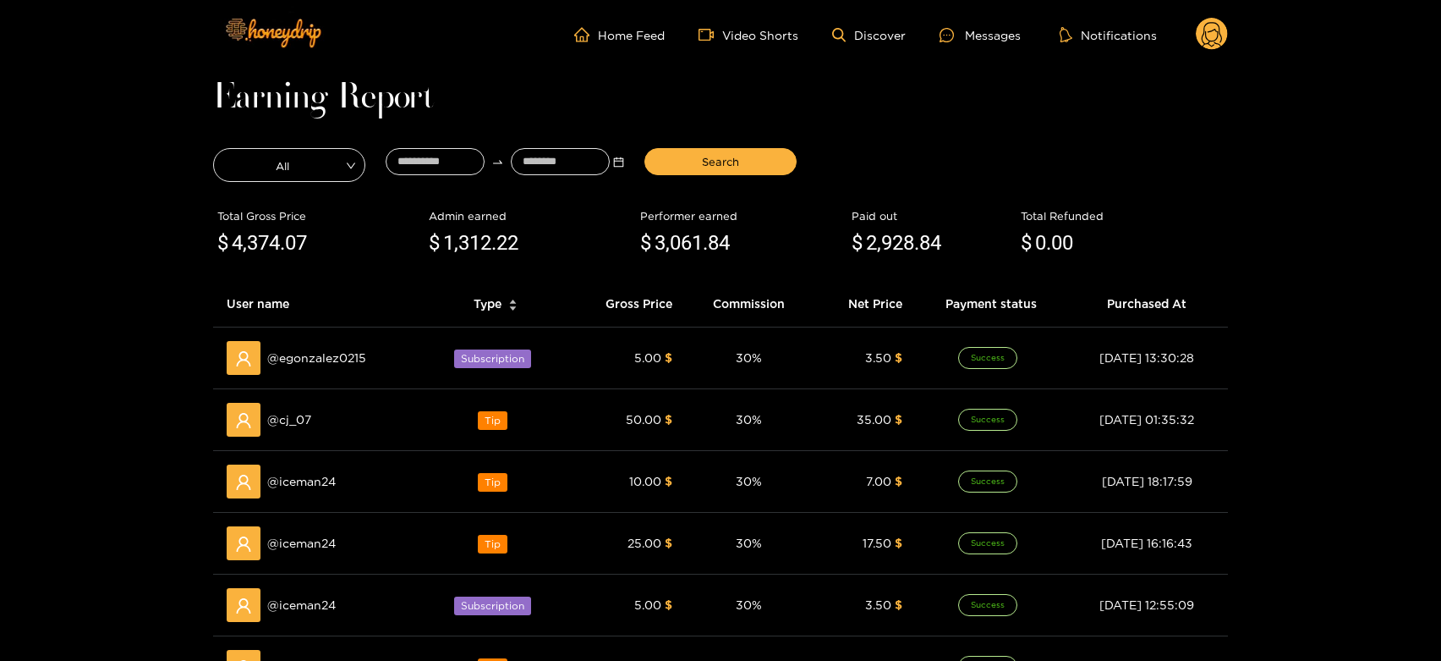
click at [1009, 20] on ul "Home Feed Video Shorts Discover Messages Notifications" at bounding box center [901, 35] width 654 height 34
click at [995, 31] on div "Messages" at bounding box center [980, 34] width 81 height 19
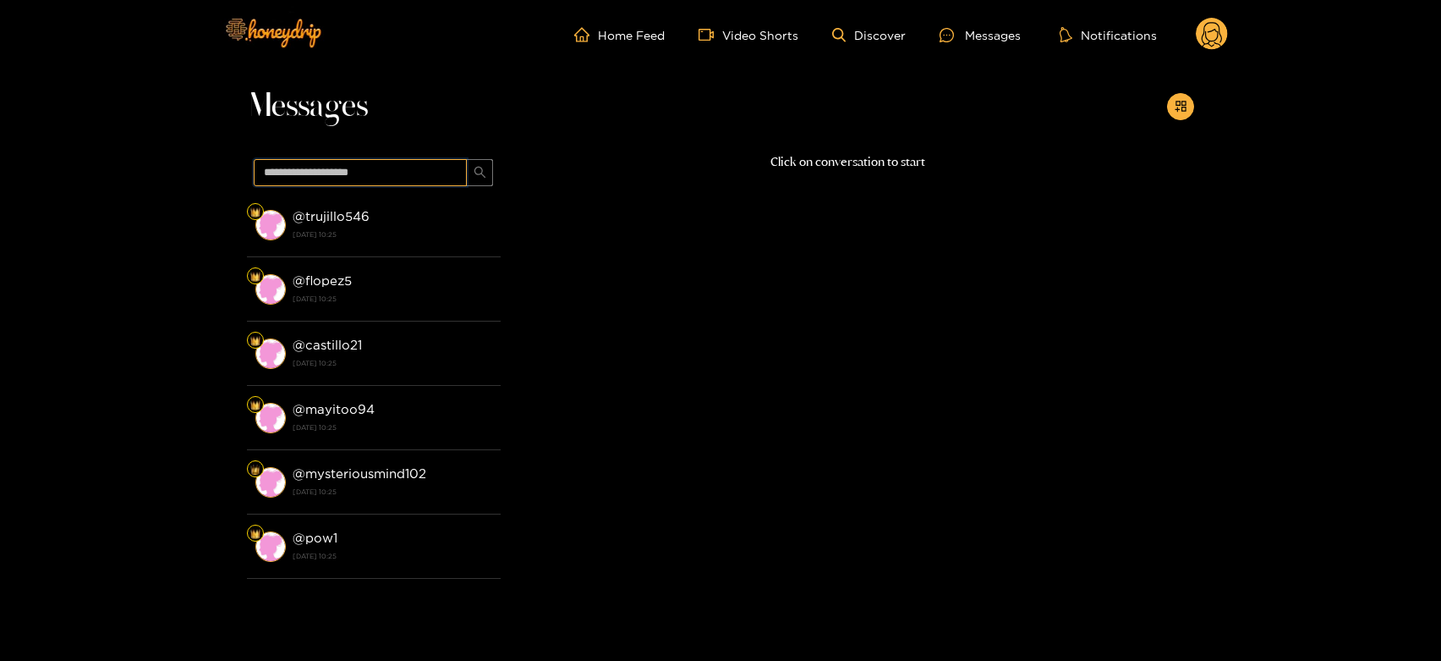
click at [383, 170] on input "text" at bounding box center [360, 172] width 213 height 27
paste input "********"
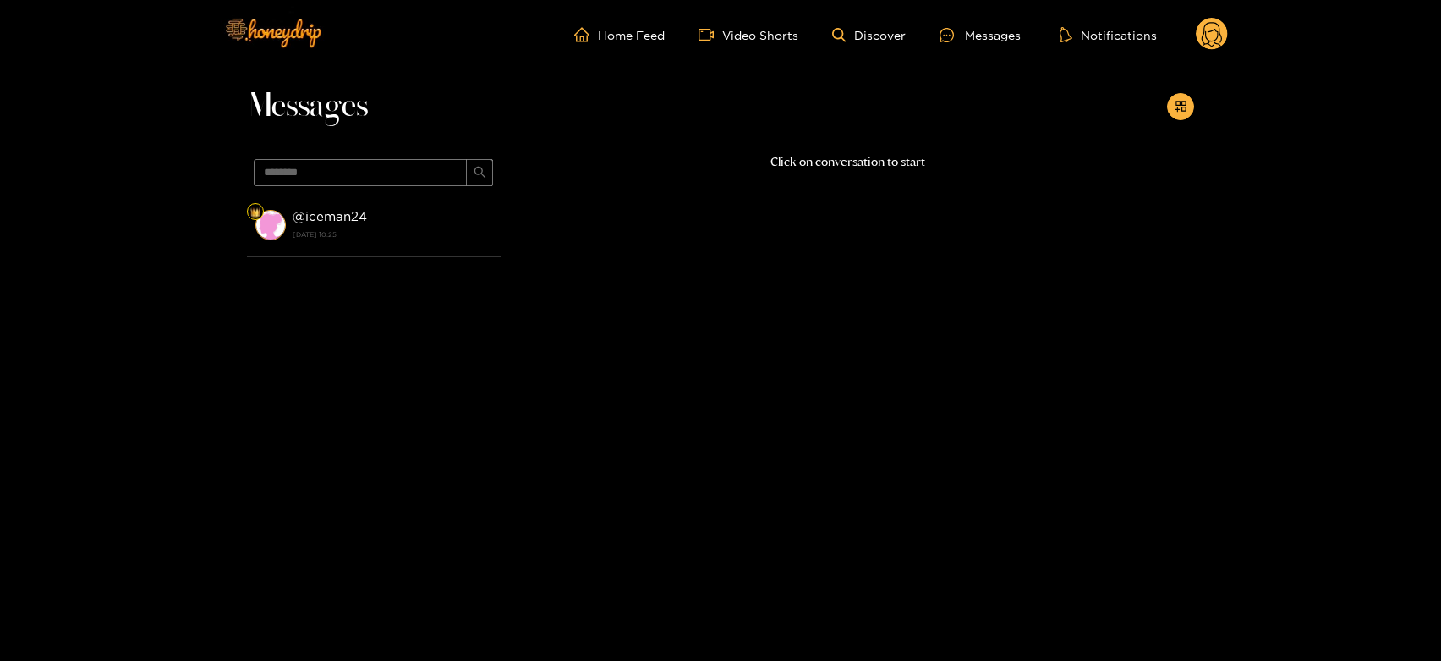
click at [386, 207] on div "@ iceman24 [DATE] 10:25" at bounding box center [393, 225] width 200 height 38
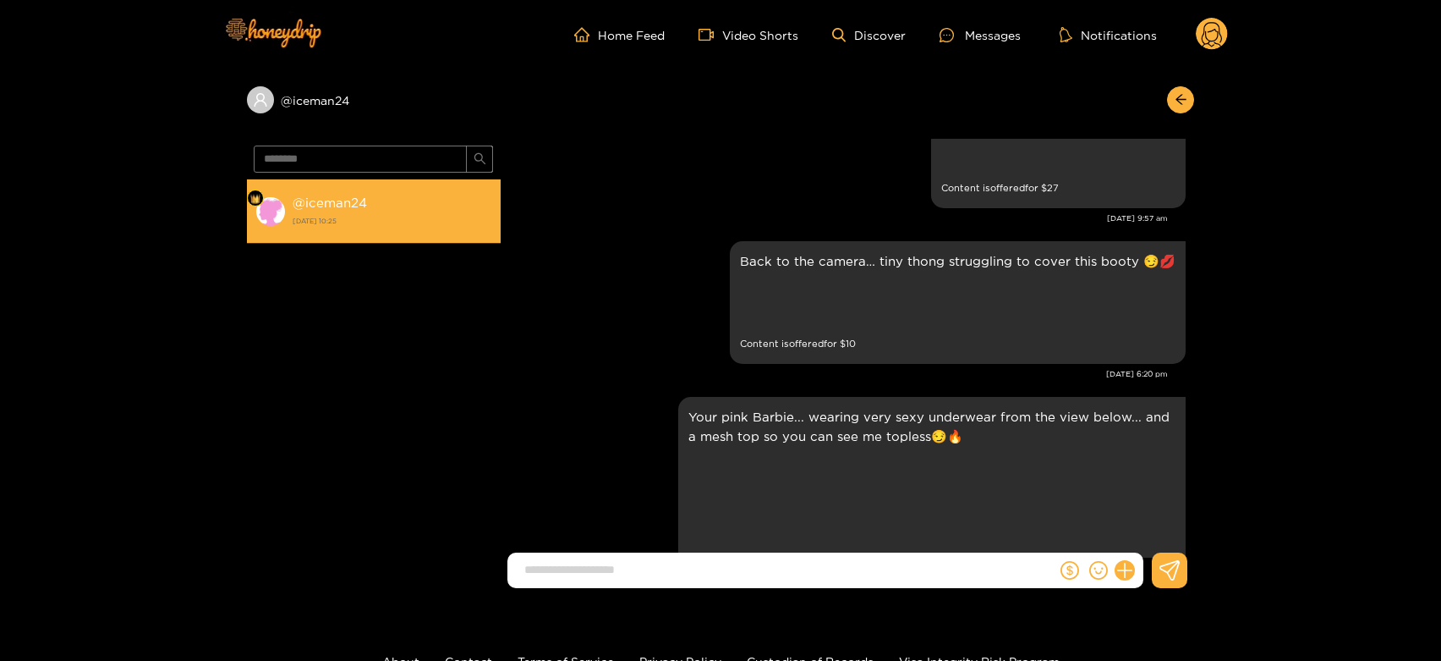
scroll to position [2126, 0]
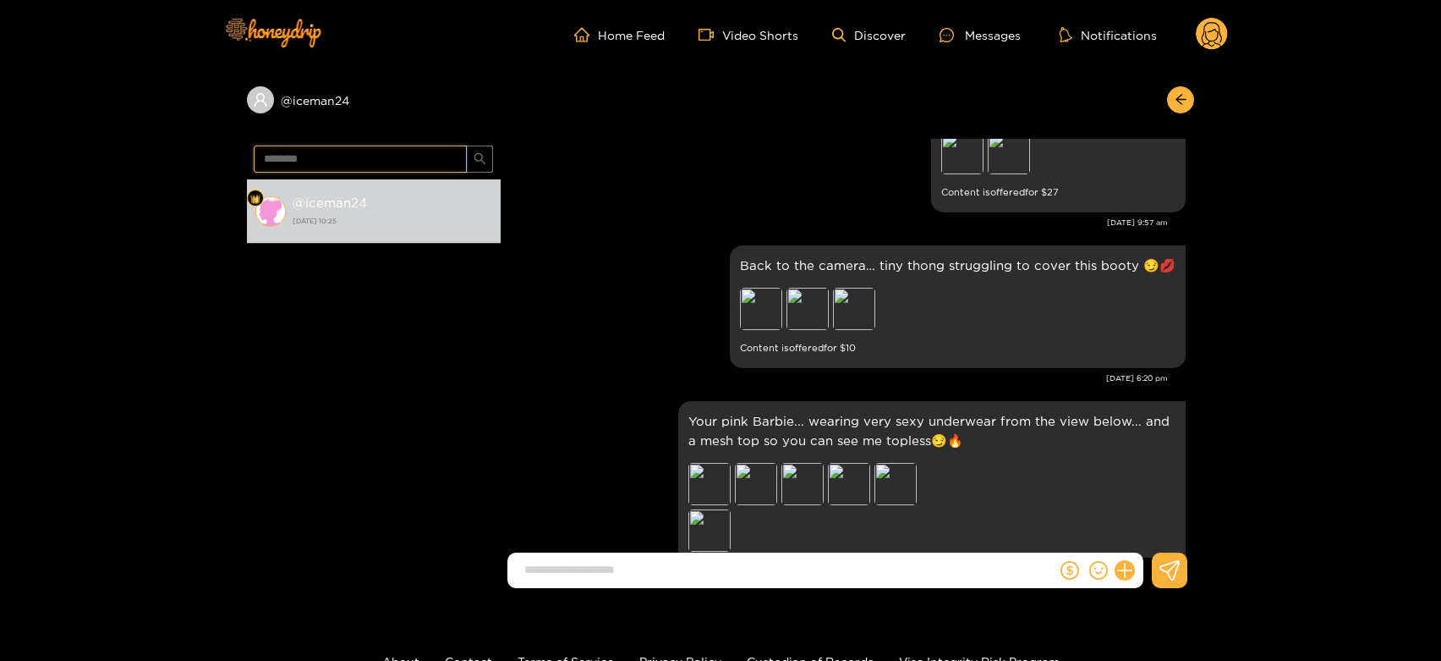
click at [387, 159] on input "********" at bounding box center [360, 158] width 213 height 27
paste input "text"
type input "*****"
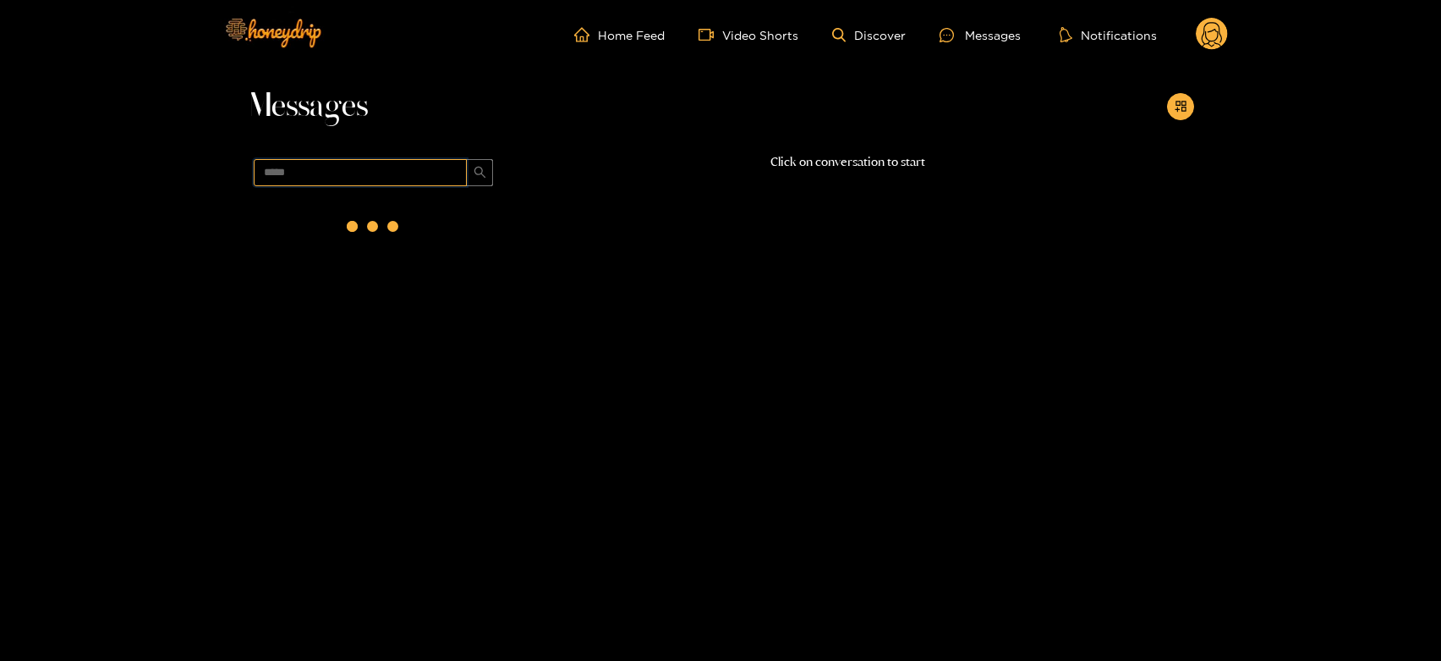
scroll to position [0, 0]
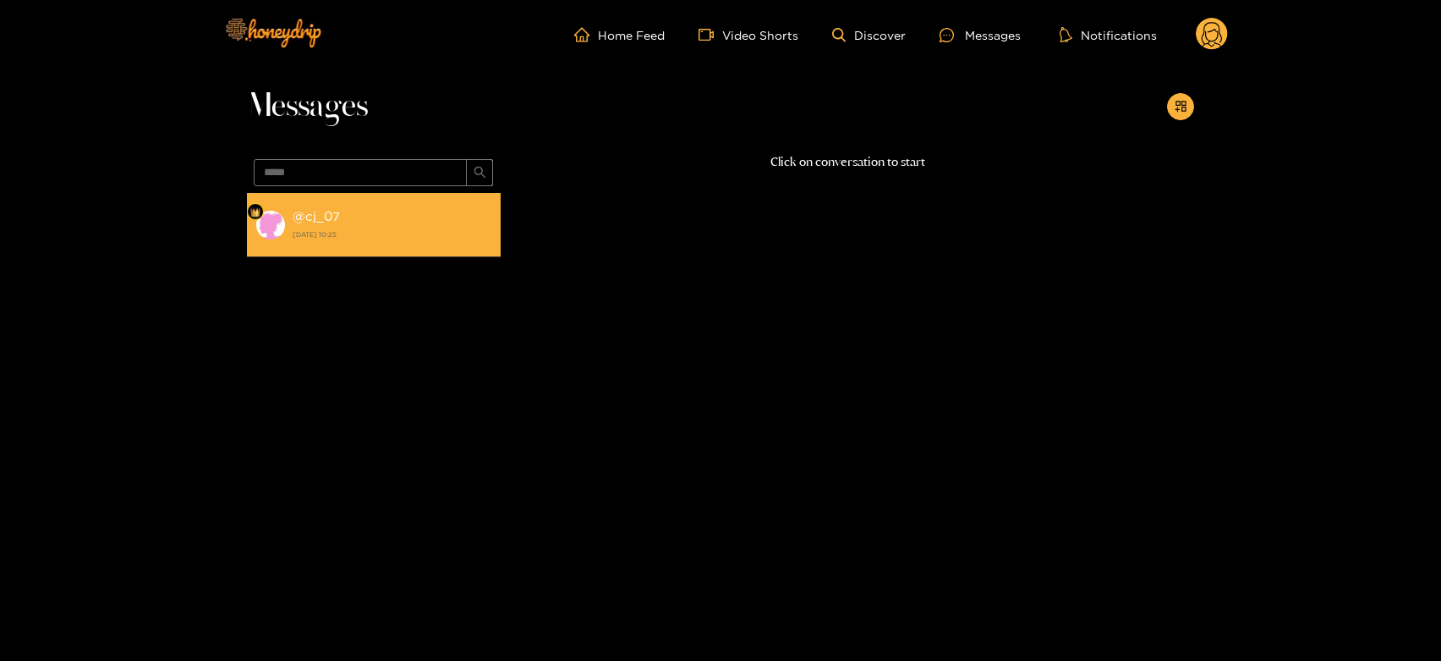
click at [409, 249] on li "@ cj_07 [DATE] 10:25" at bounding box center [374, 225] width 254 height 64
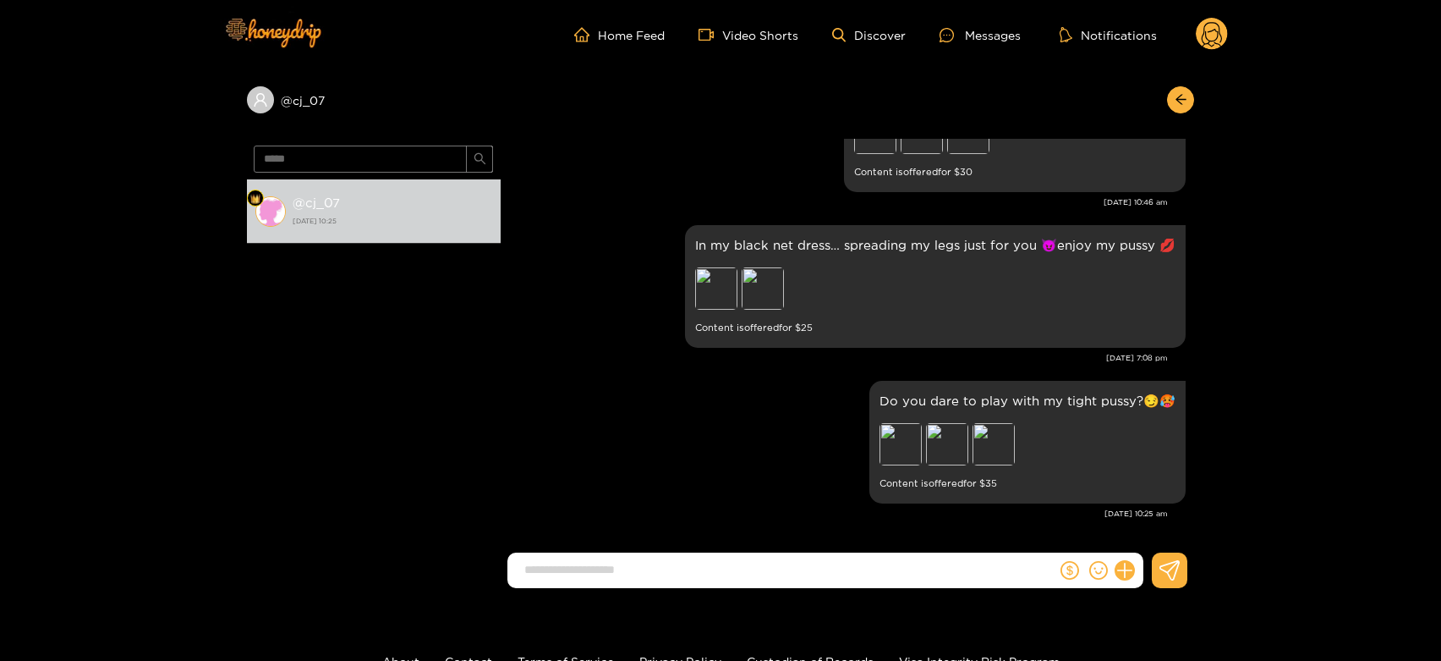
click at [1214, 29] on circle at bounding box center [1212, 34] width 32 height 32
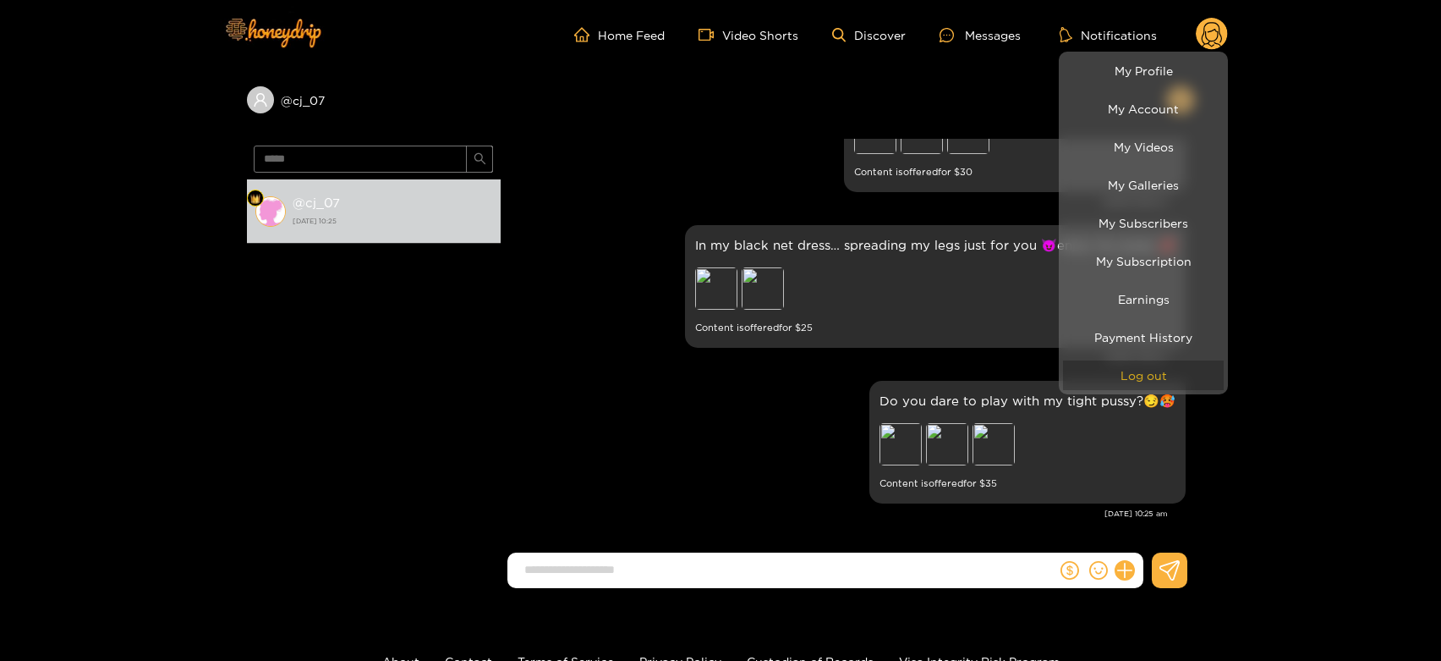
click at [1189, 375] on button "Log out" at bounding box center [1143, 375] width 161 height 30
